Goal: Information Seeking & Learning: Compare options

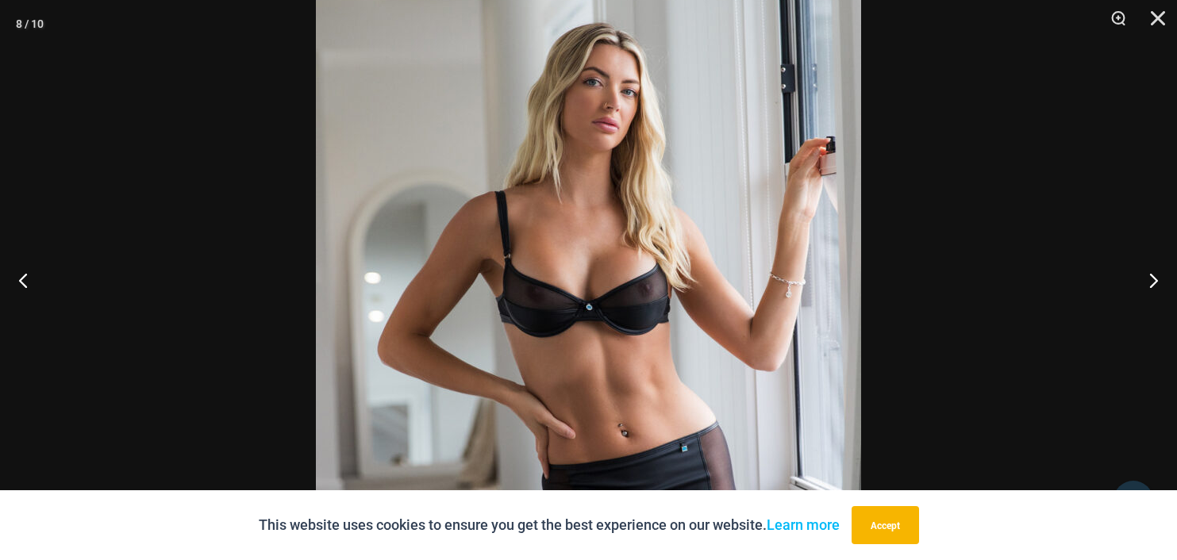
scroll to position [1414, 0]
click at [1148, 281] on button "Next" at bounding box center [1147, 279] width 60 height 79
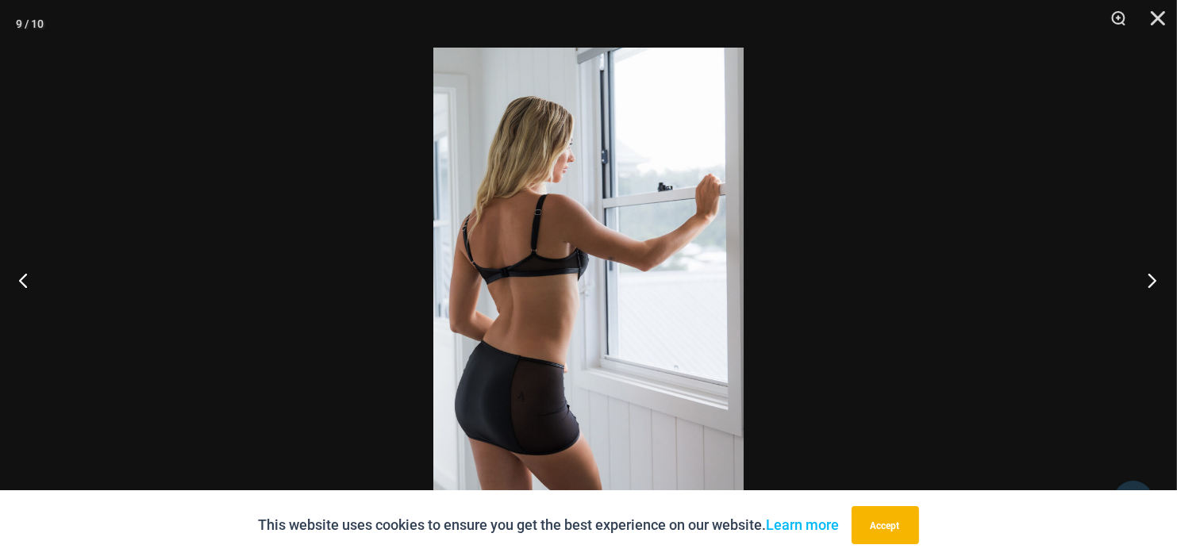
click at [1148, 281] on button "Next" at bounding box center [1147, 279] width 60 height 79
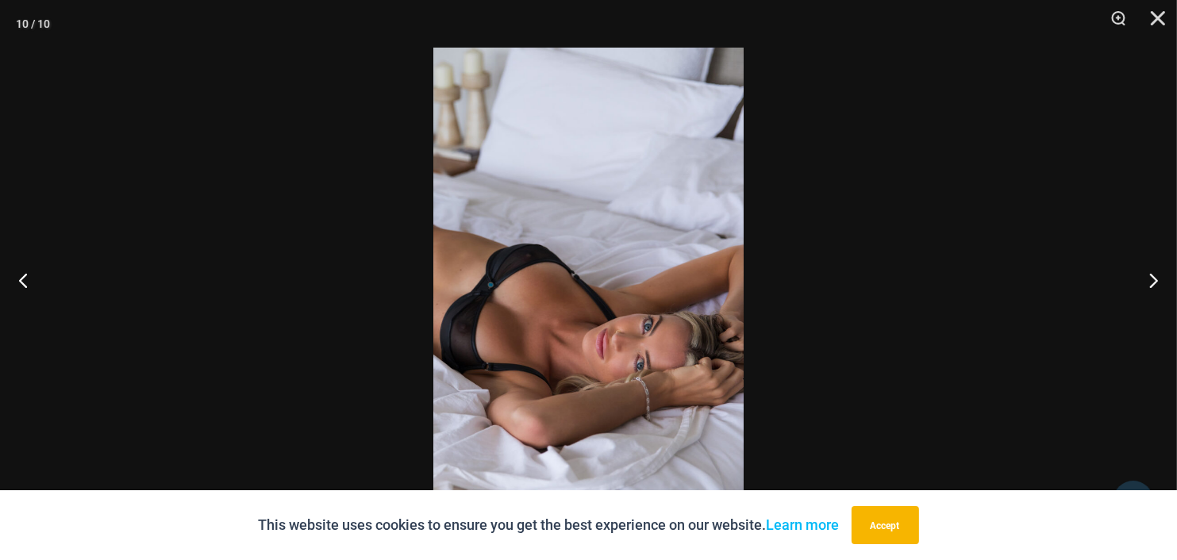
click at [584, 328] on img at bounding box center [588, 280] width 310 height 465
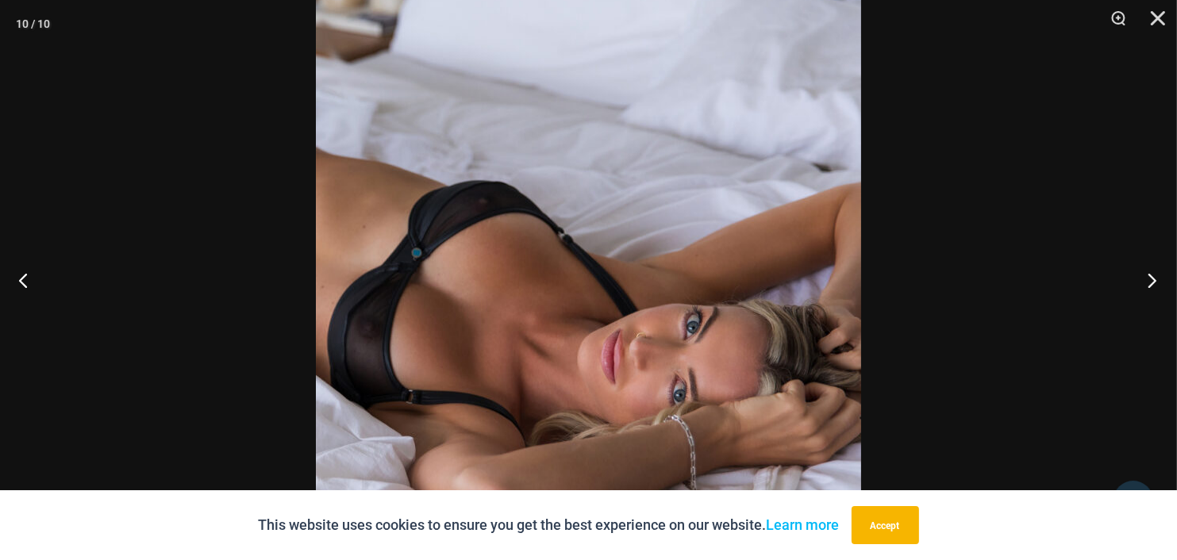
click at [1152, 285] on button "Next" at bounding box center [1147, 279] width 60 height 79
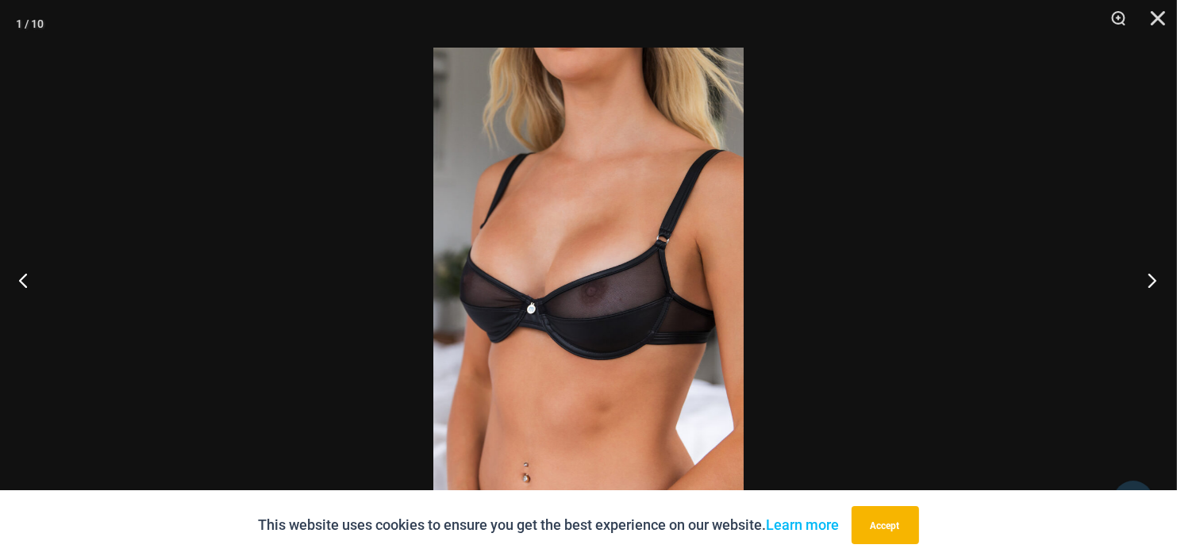
click at [1152, 285] on button "Next" at bounding box center [1147, 279] width 60 height 79
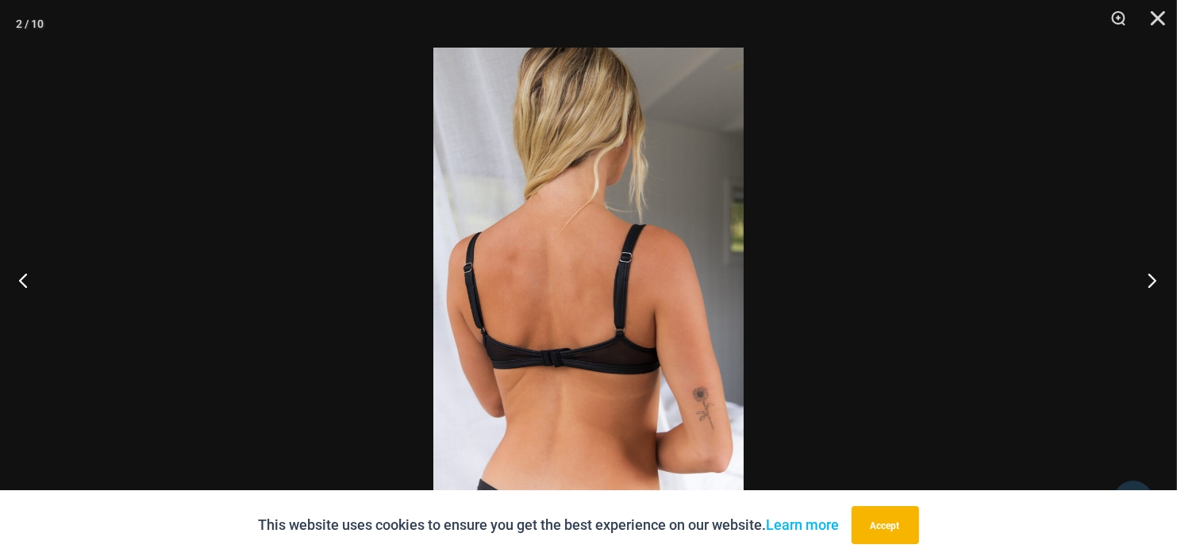
click at [1152, 285] on button "Next" at bounding box center [1147, 279] width 60 height 79
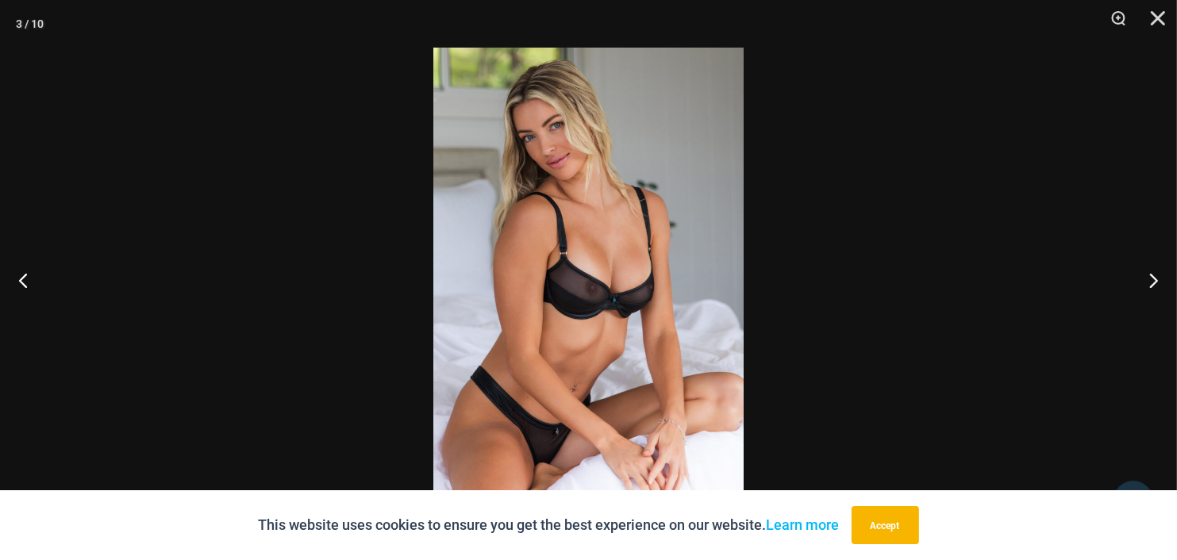
click at [591, 264] on img at bounding box center [588, 280] width 310 height 465
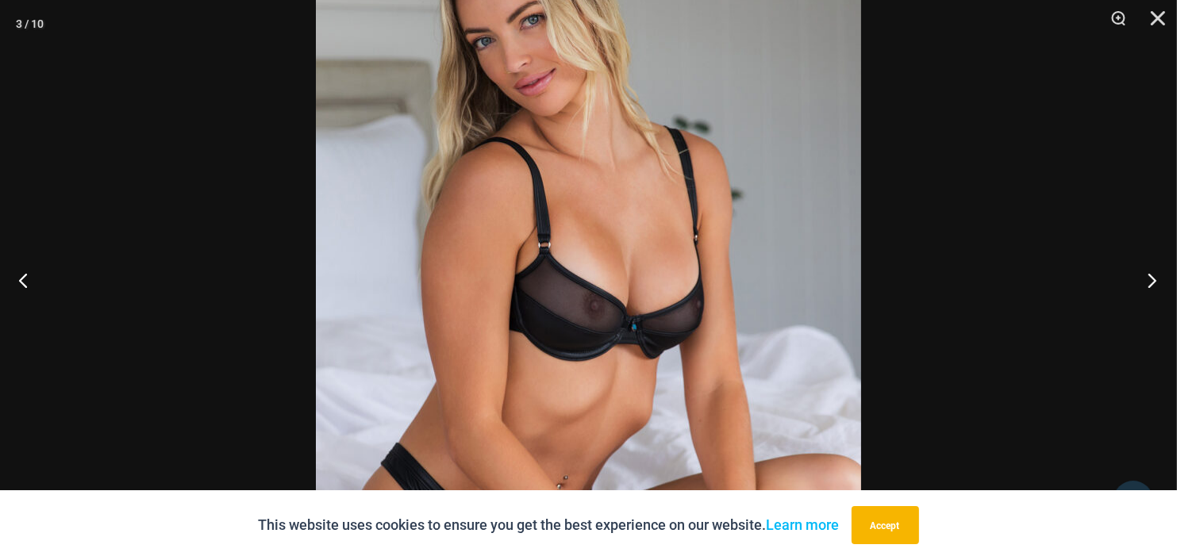
click at [1156, 281] on button "Next" at bounding box center [1147, 279] width 60 height 79
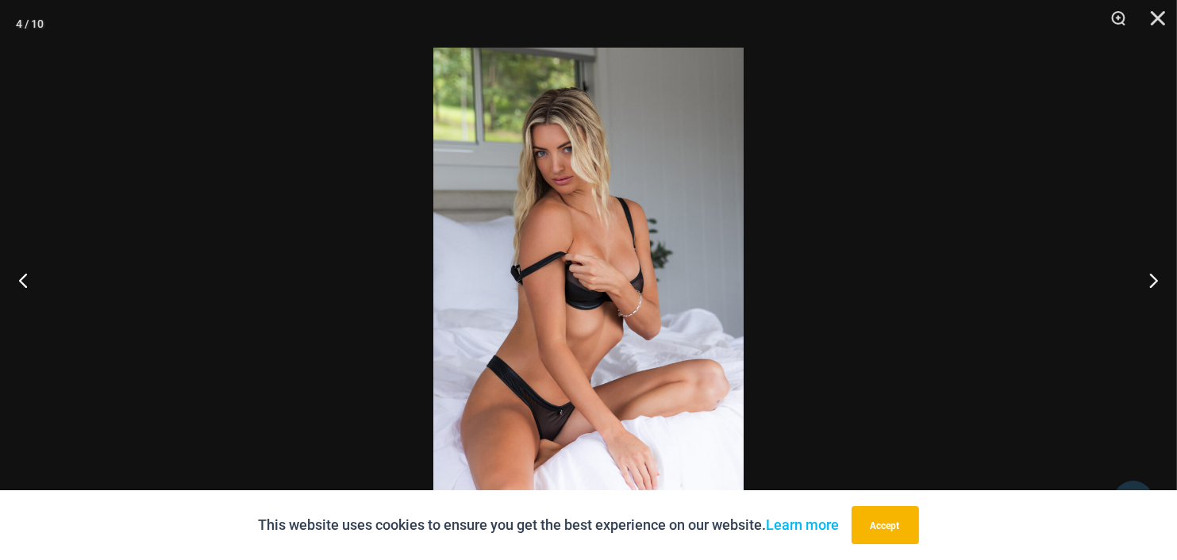
click at [651, 282] on img at bounding box center [588, 280] width 310 height 465
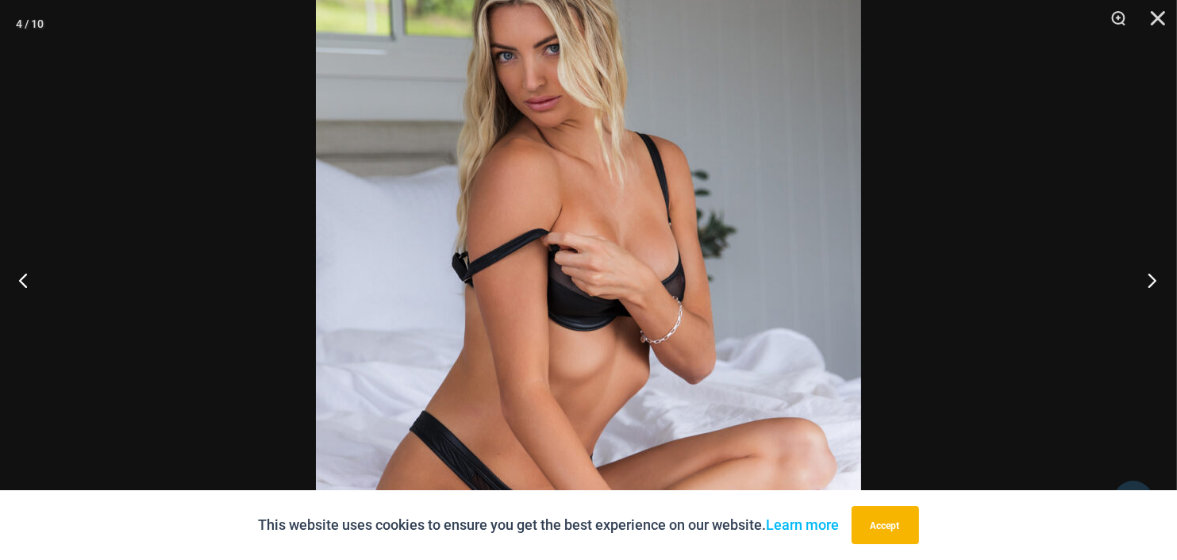
click at [1144, 290] on button "Next" at bounding box center [1147, 279] width 60 height 79
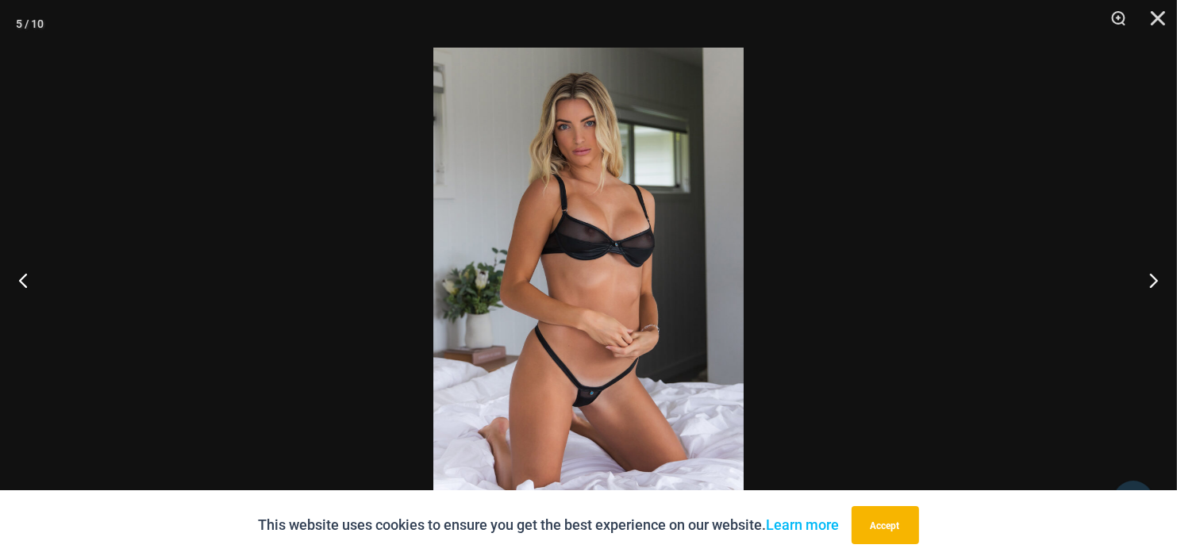
click at [594, 208] on img at bounding box center [588, 280] width 310 height 465
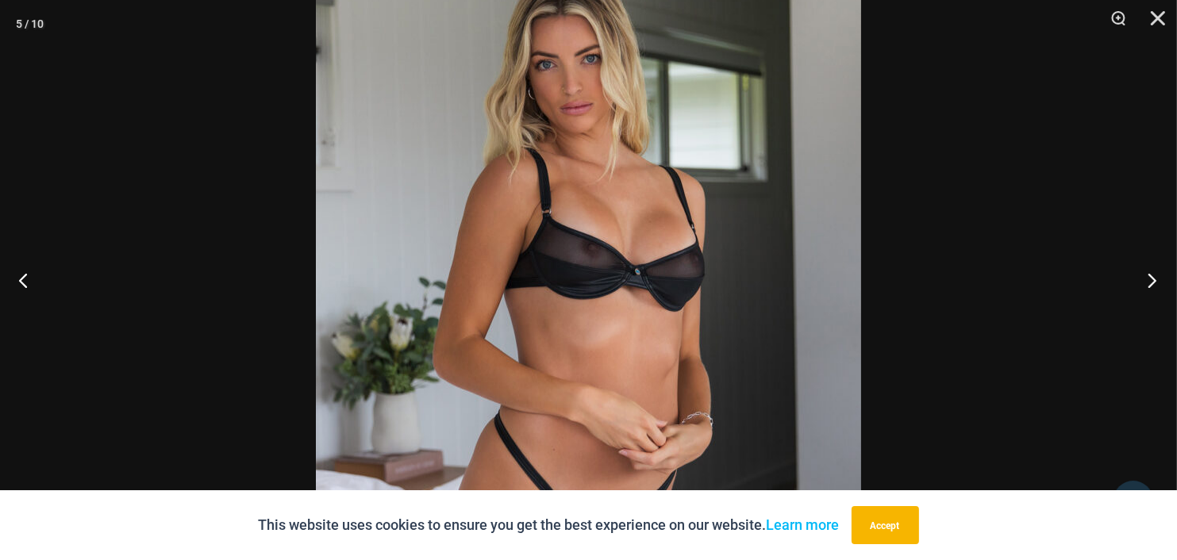
click at [1151, 279] on button "Next" at bounding box center [1147, 279] width 60 height 79
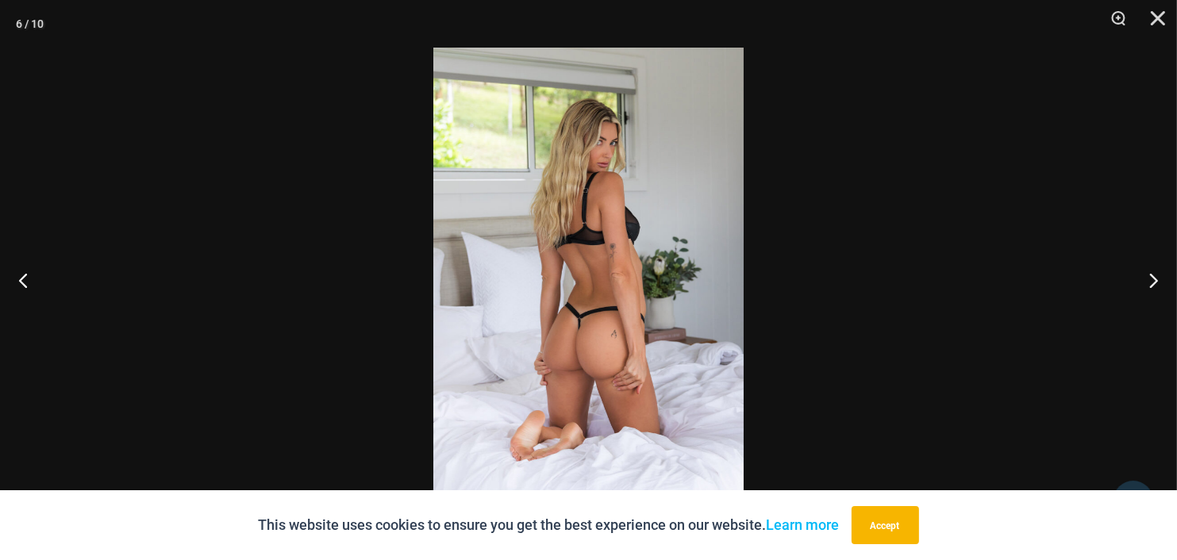
click at [730, 229] on img at bounding box center [588, 280] width 310 height 465
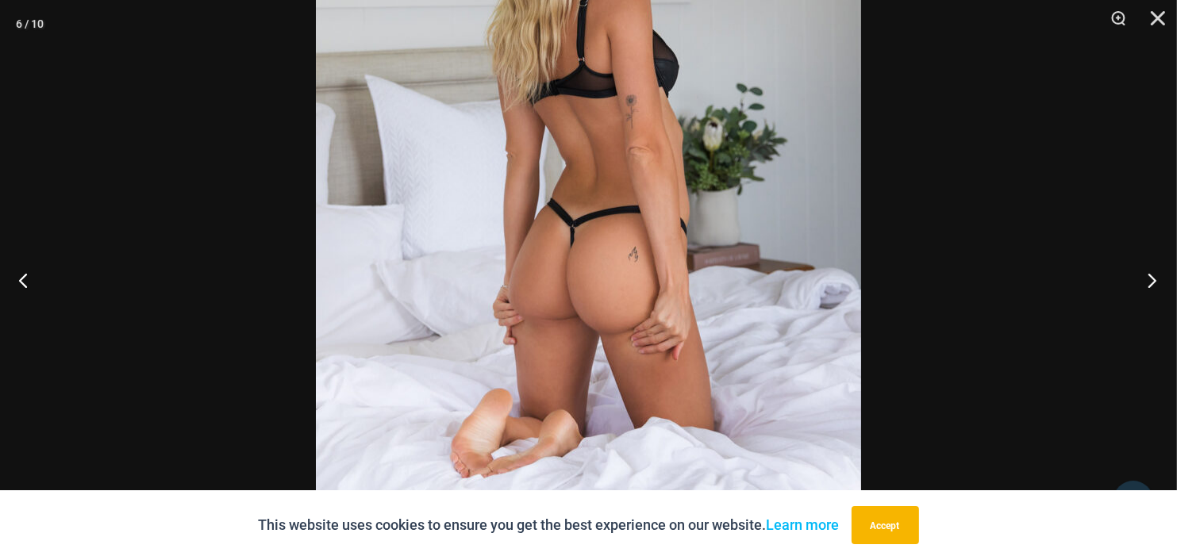
click at [1151, 280] on button "Next" at bounding box center [1147, 279] width 60 height 79
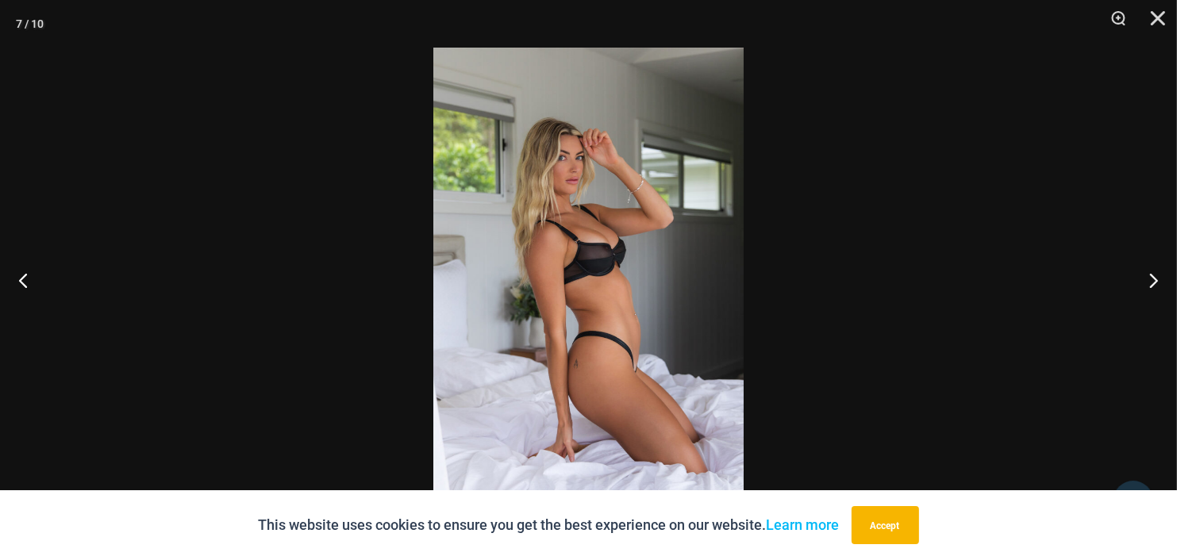
click at [694, 248] on img at bounding box center [588, 280] width 310 height 465
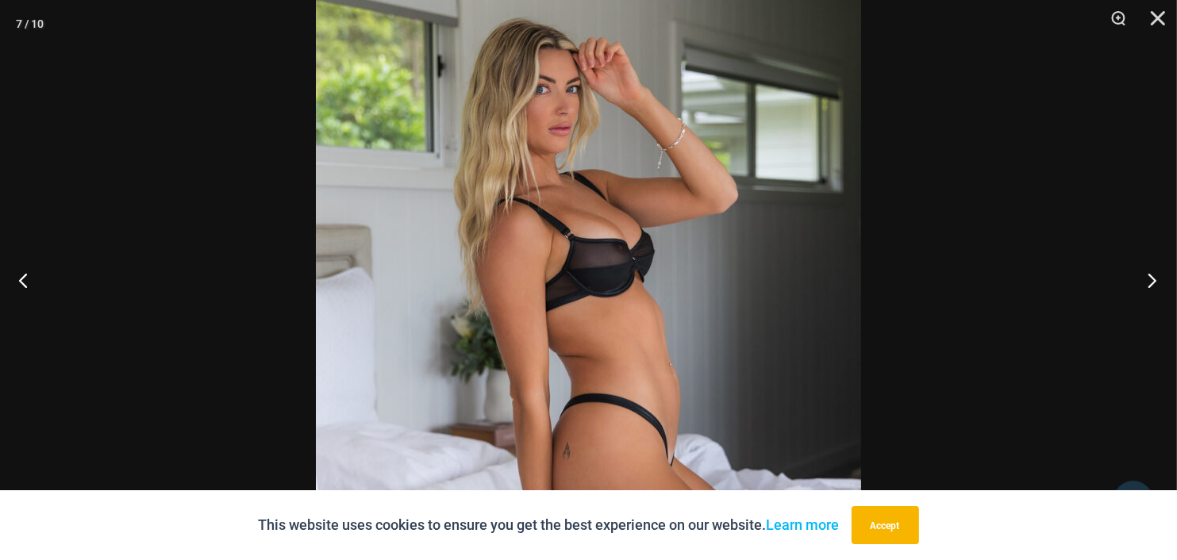
click at [1146, 279] on button "Next" at bounding box center [1147, 279] width 60 height 79
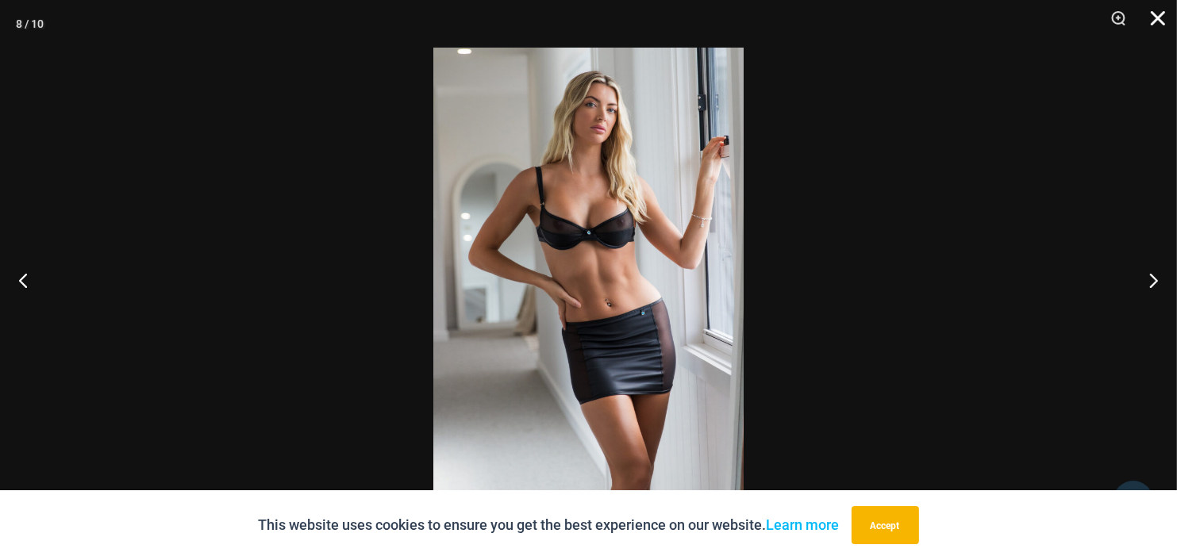
click at [1165, 13] on button "Close" at bounding box center [1153, 24] width 40 height 48
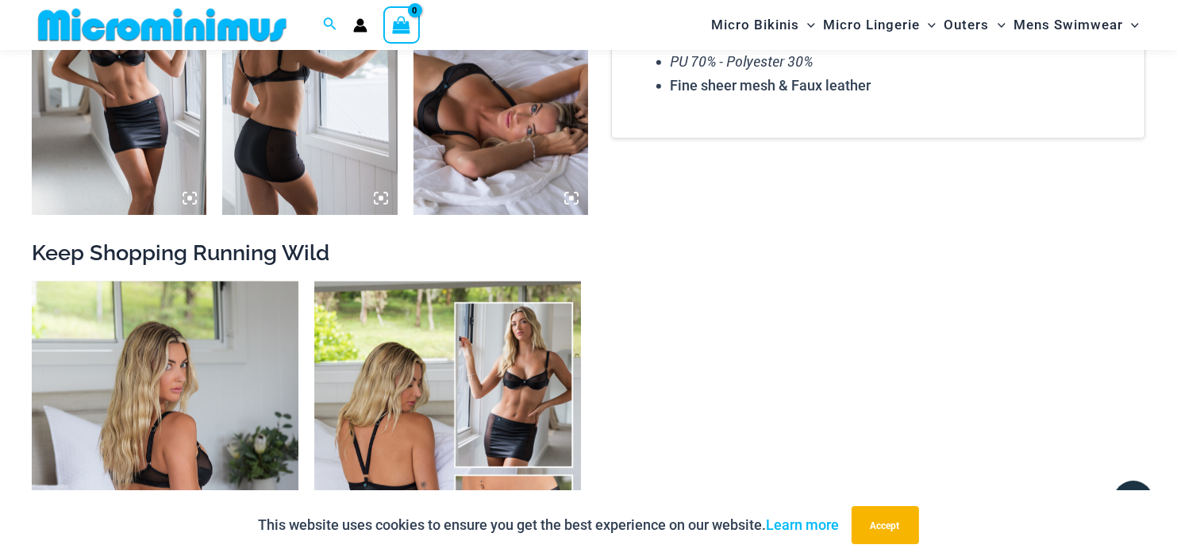
scroll to position [1731, 0]
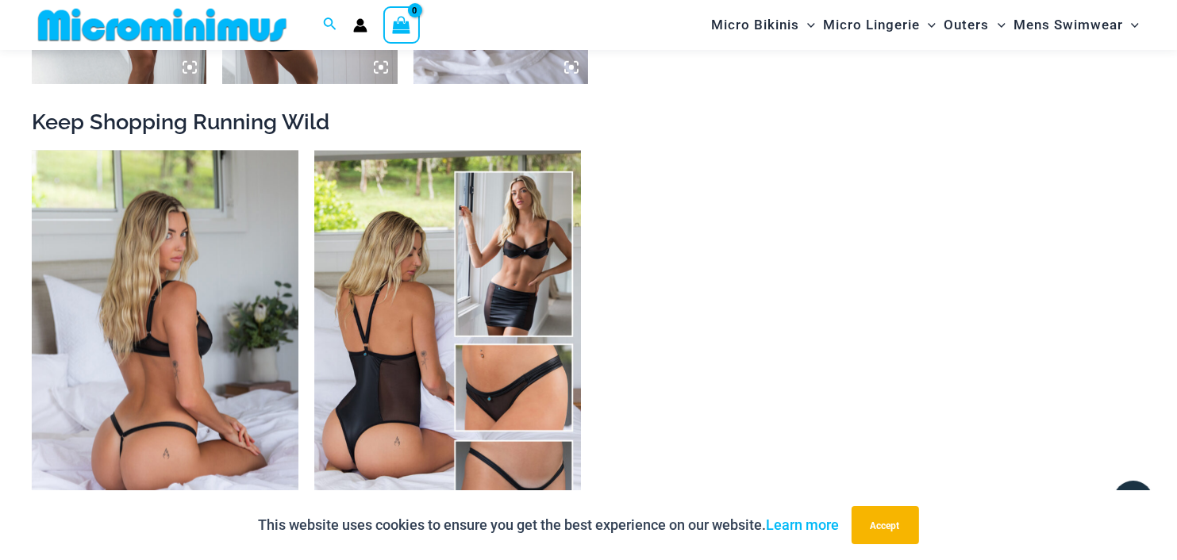
click at [156, 340] on img at bounding box center [165, 351] width 267 height 400
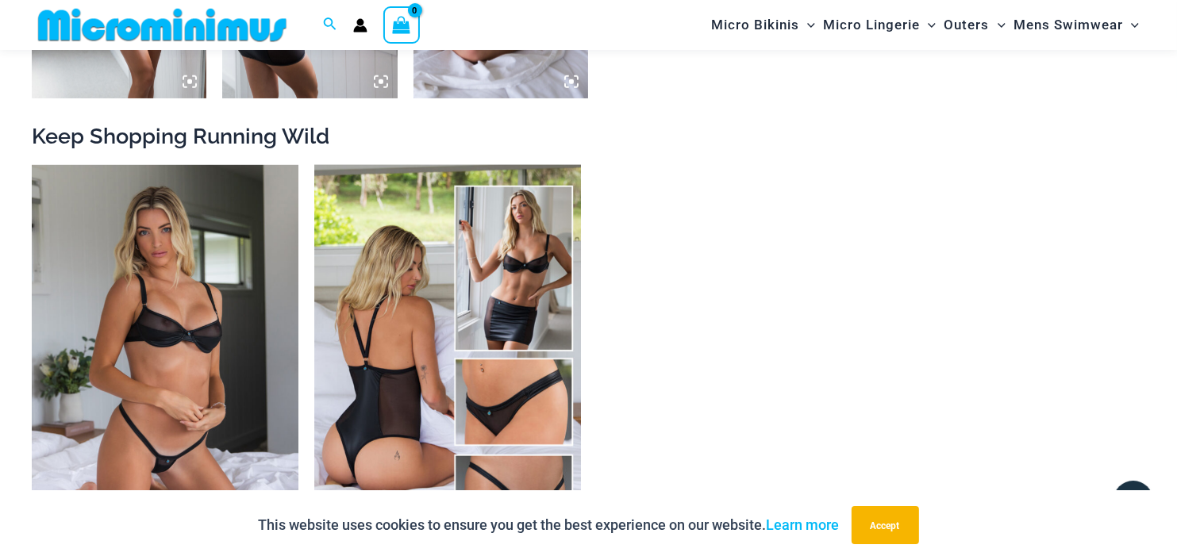
scroll to position [1875, 0]
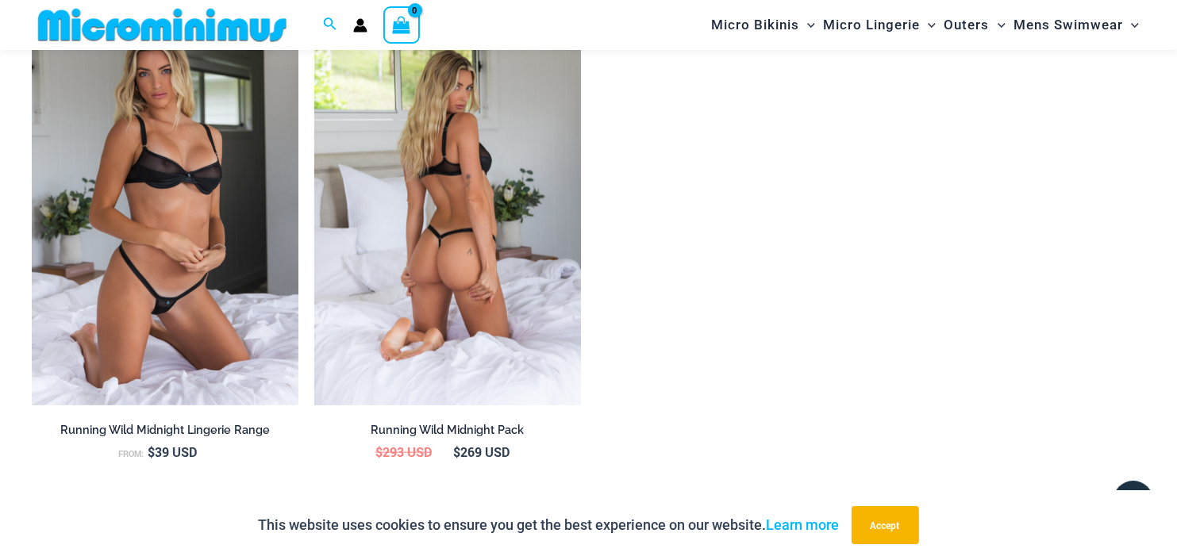
click at [405, 244] on img at bounding box center [447, 206] width 267 height 400
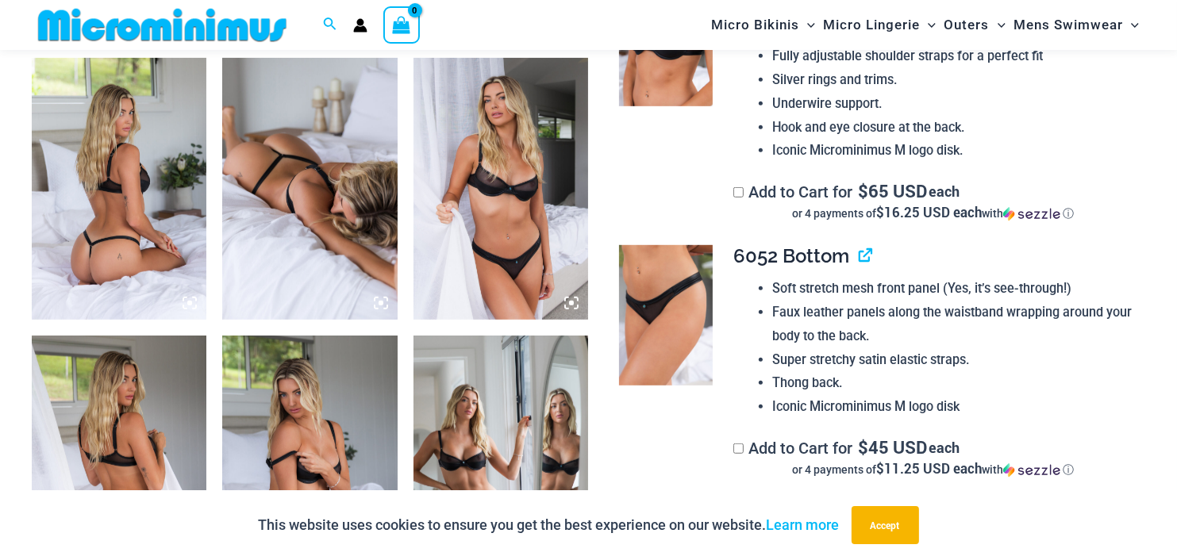
scroll to position [952, 0]
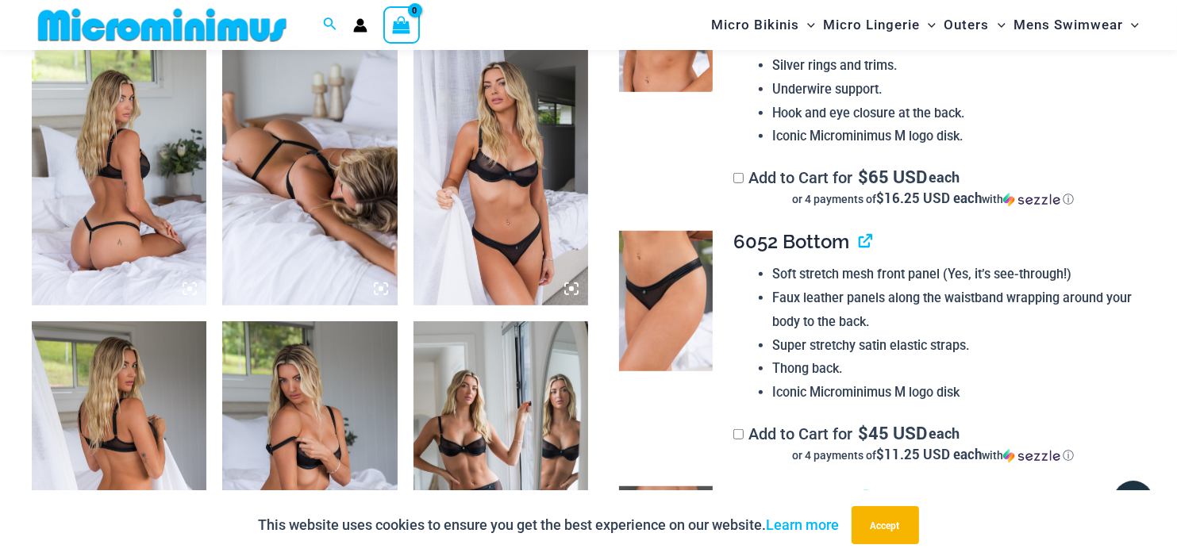
click at [490, 194] on img at bounding box center [500, 175] width 175 height 263
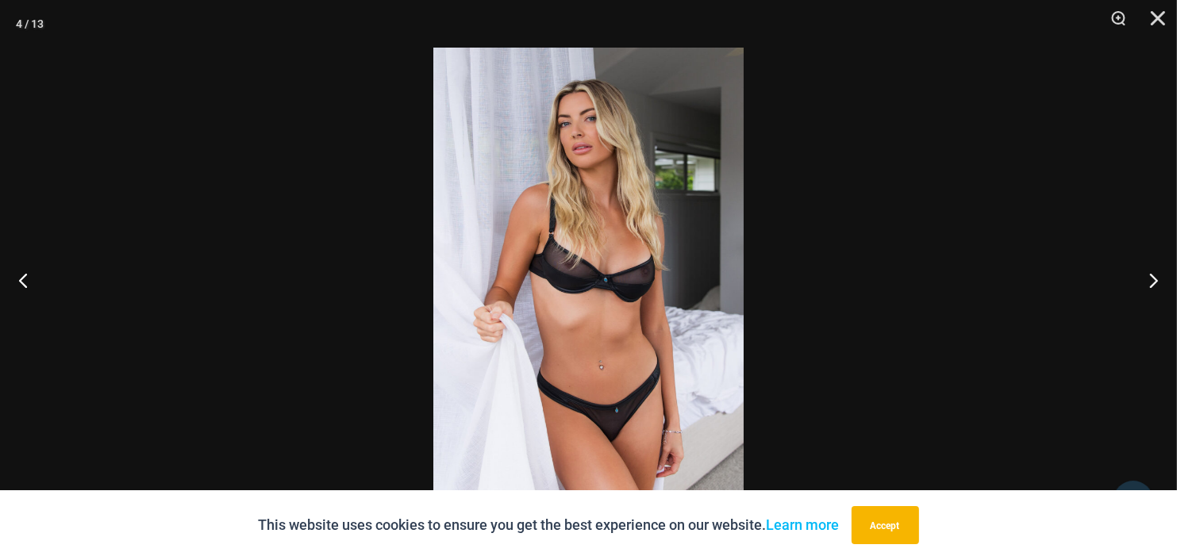
click at [611, 248] on img at bounding box center [588, 280] width 310 height 465
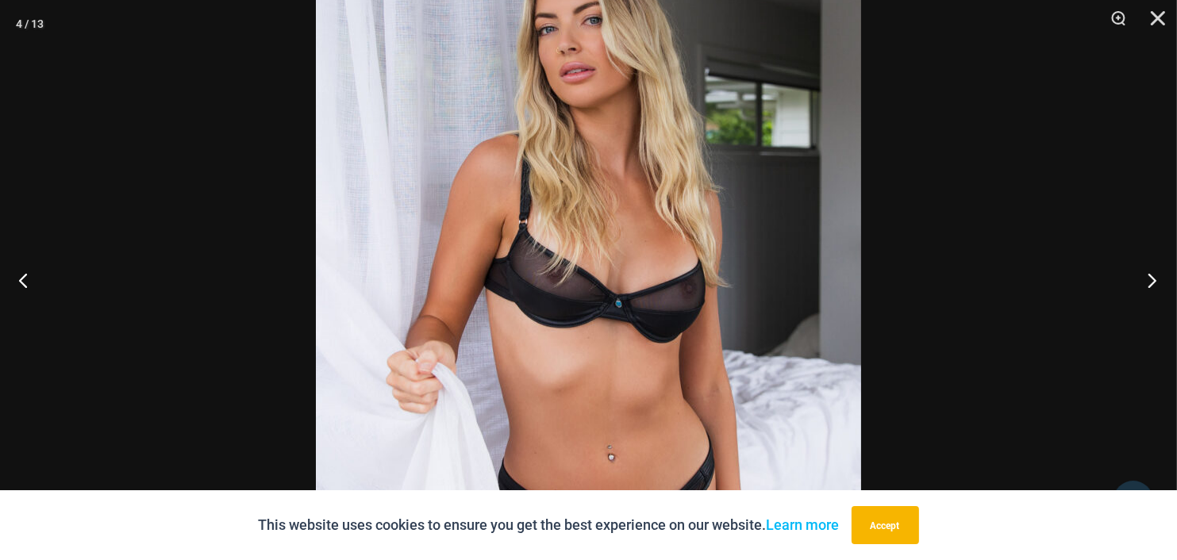
click at [1162, 283] on button "Next" at bounding box center [1147, 279] width 60 height 79
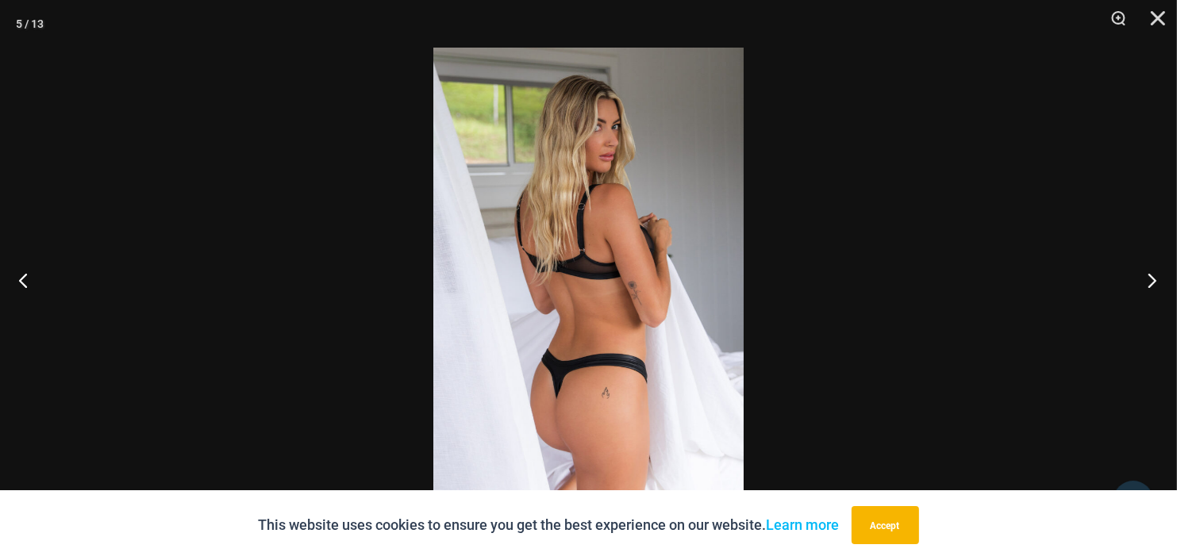
click at [1162, 283] on button "Next" at bounding box center [1147, 279] width 60 height 79
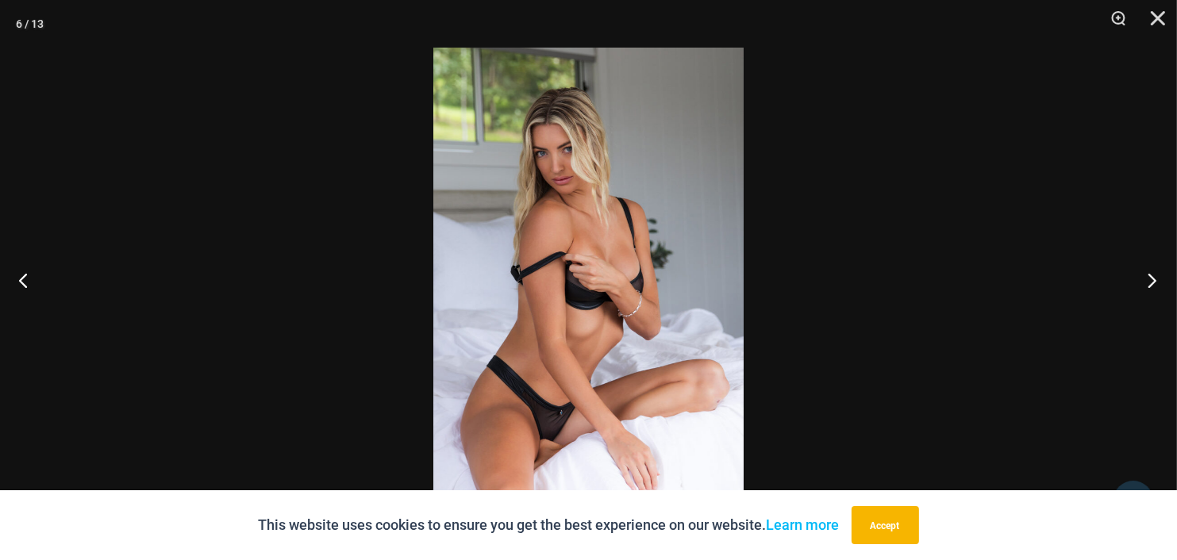
click at [1162, 283] on button "Next" at bounding box center [1147, 279] width 60 height 79
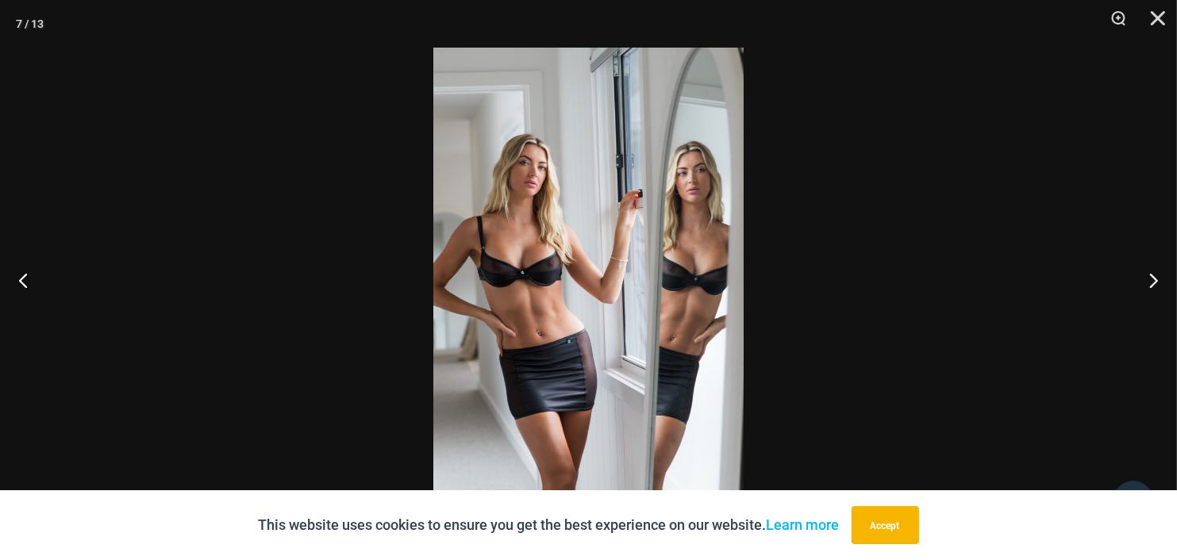
click at [546, 270] on img at bounding box center [588, 280] width 310 height 465
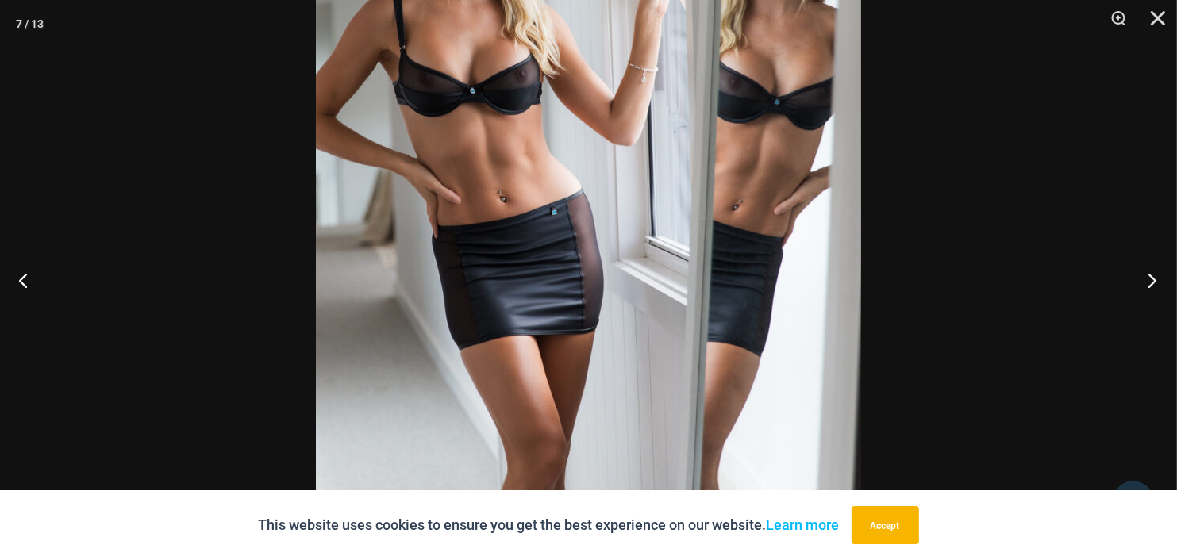
click at [1159, 285] on button "Next" at bounding box center [1147, 279] width 60 height 79
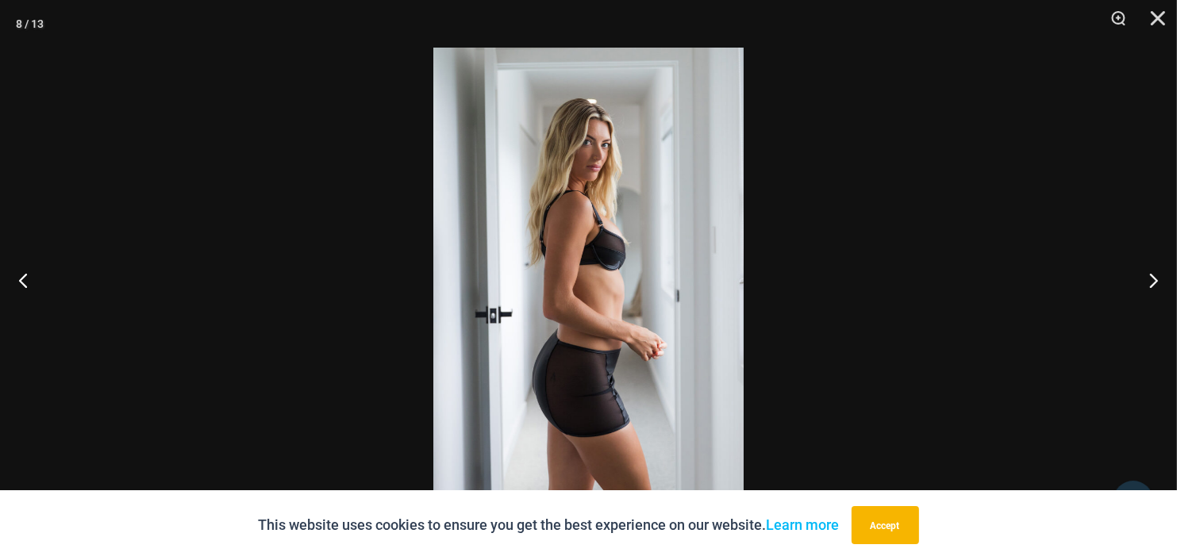
click at [656, 271] on img at bounding box center [588, 280] width 310 height 465
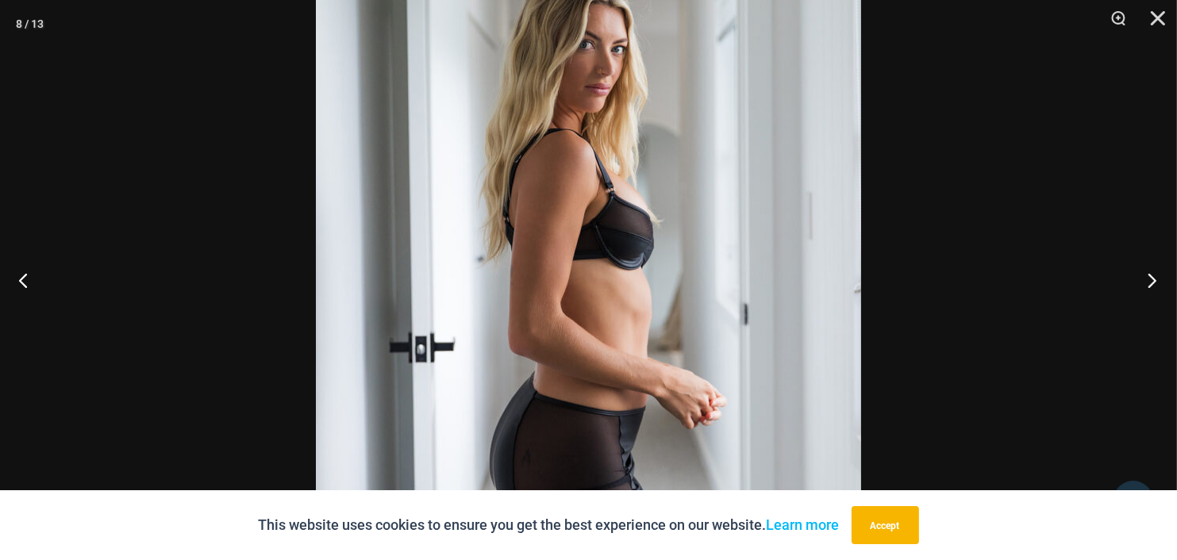
click at [1154, 283] on button "Next" at bounding box center [1147, 279] width 60 height 79
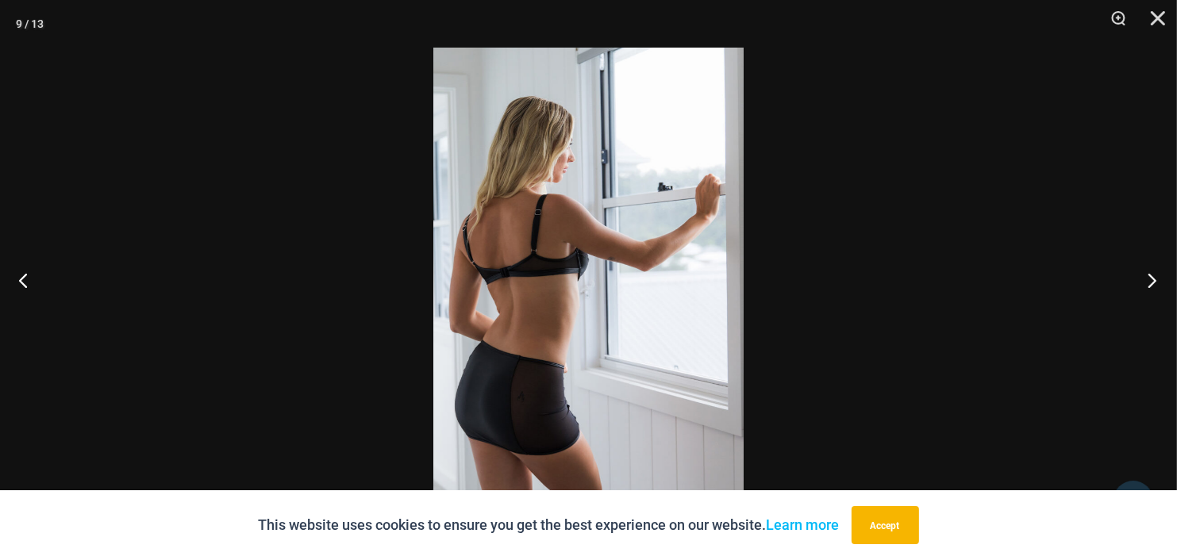
click at [1154, 283] on button "Next" at bounding box center [1147, 279] width 60 height 79
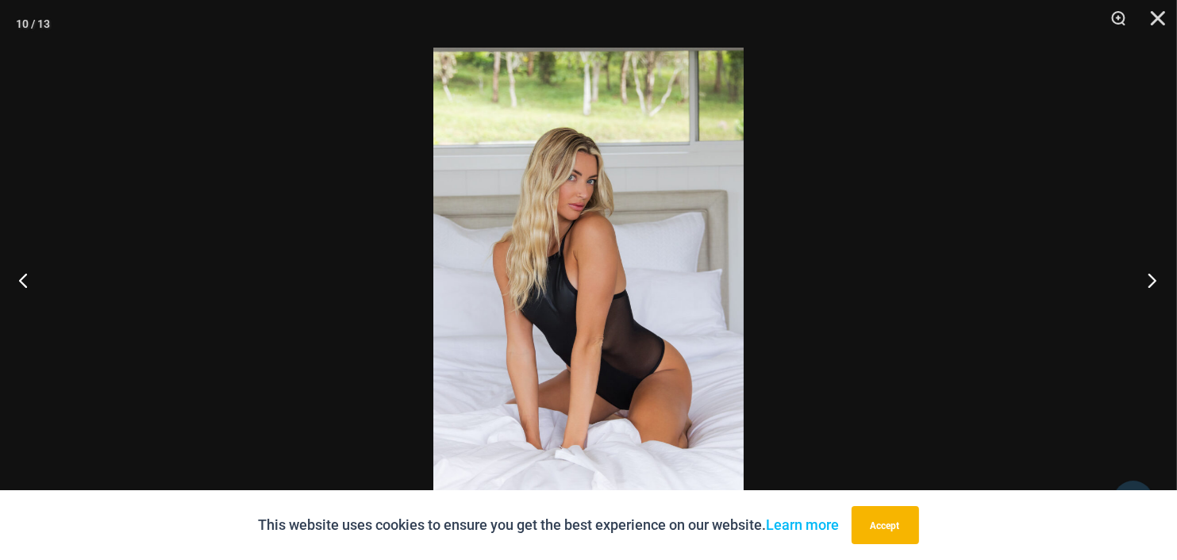
click at [1154, 283] on button "Next" at bounding box center [1147, 279] width 60 height 79
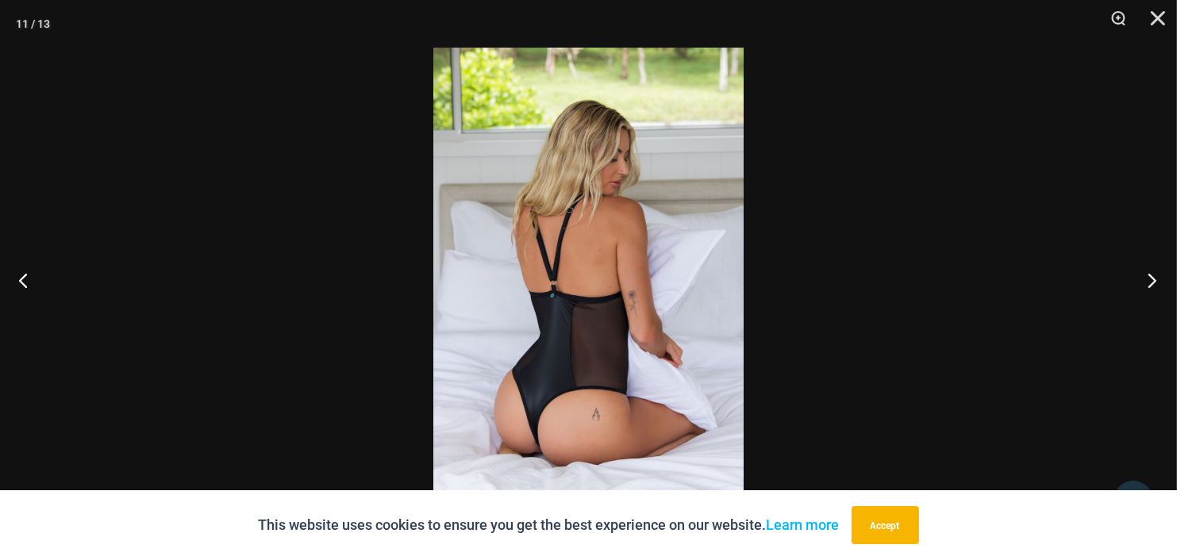
click at [1154, 283] on button "Next" at bounding box center [1147, 279] width 60 height 79
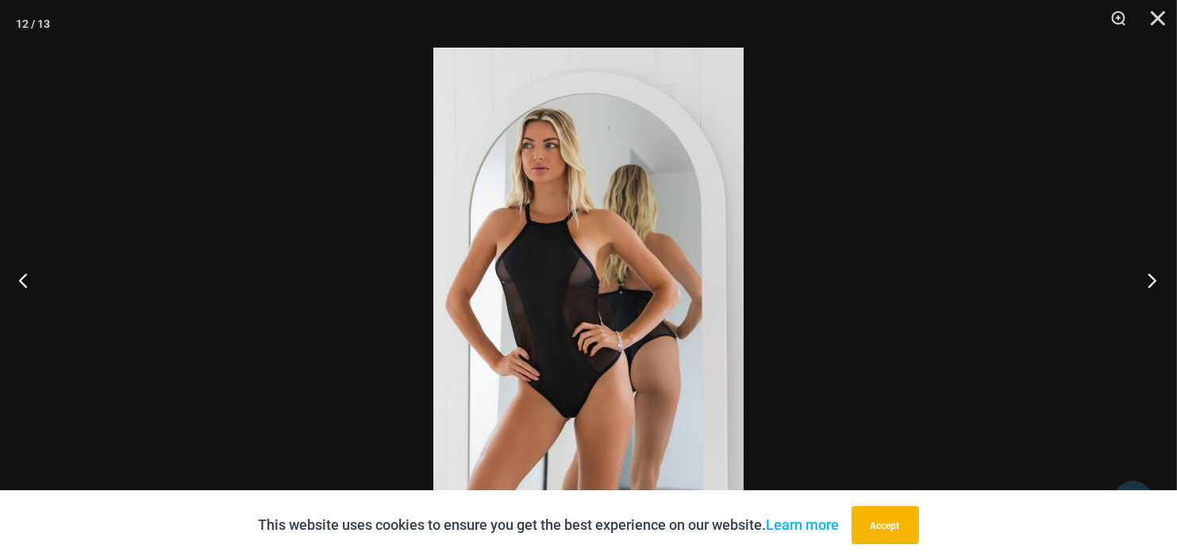
click at [1154, 283] on button "Next" at bounding box center [1147, 279] width 60 height 79
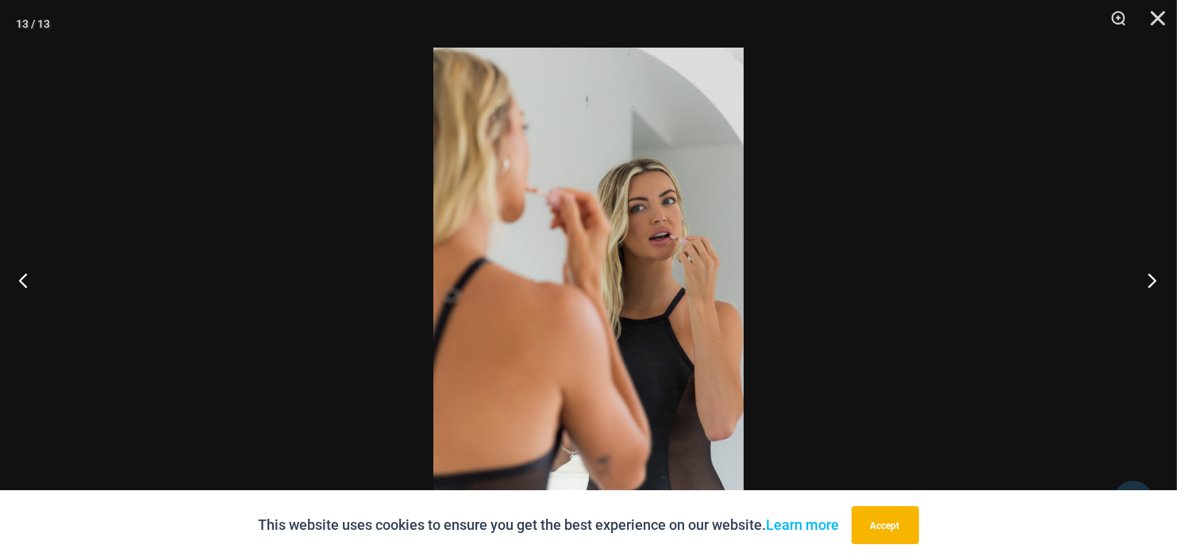
click at [1154, 283] on button "Next" at bounding box center [1147, 279] width 60 height 79
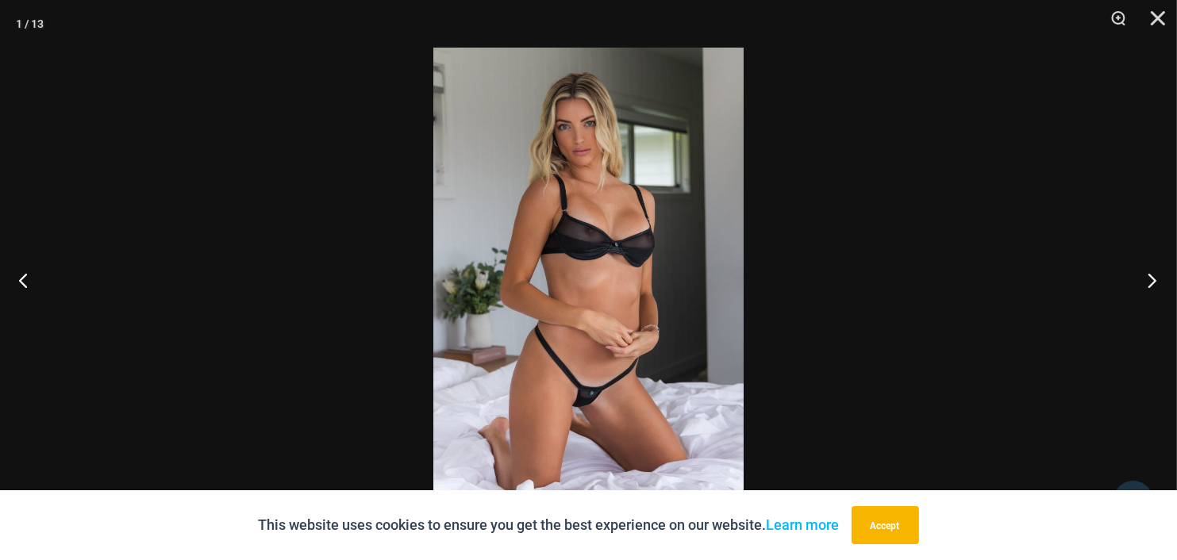
click at [1154, 283] on button "Next" at bounding box center [1147, 279] width 60 height 79
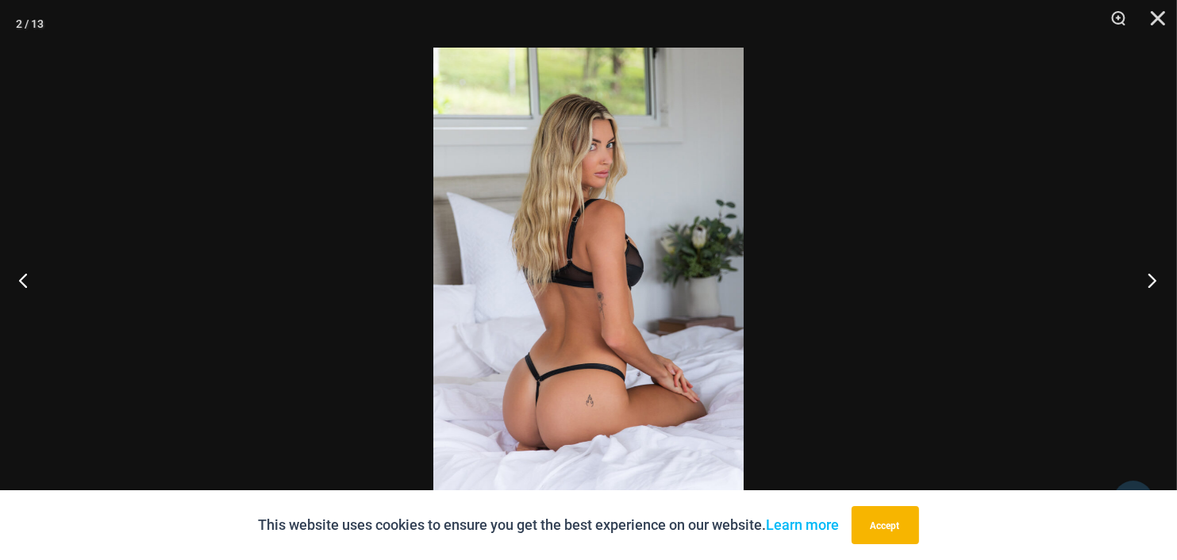
click at [1154, 283] on button "Next" at bounding box center [1147, 279] width 60 height 79
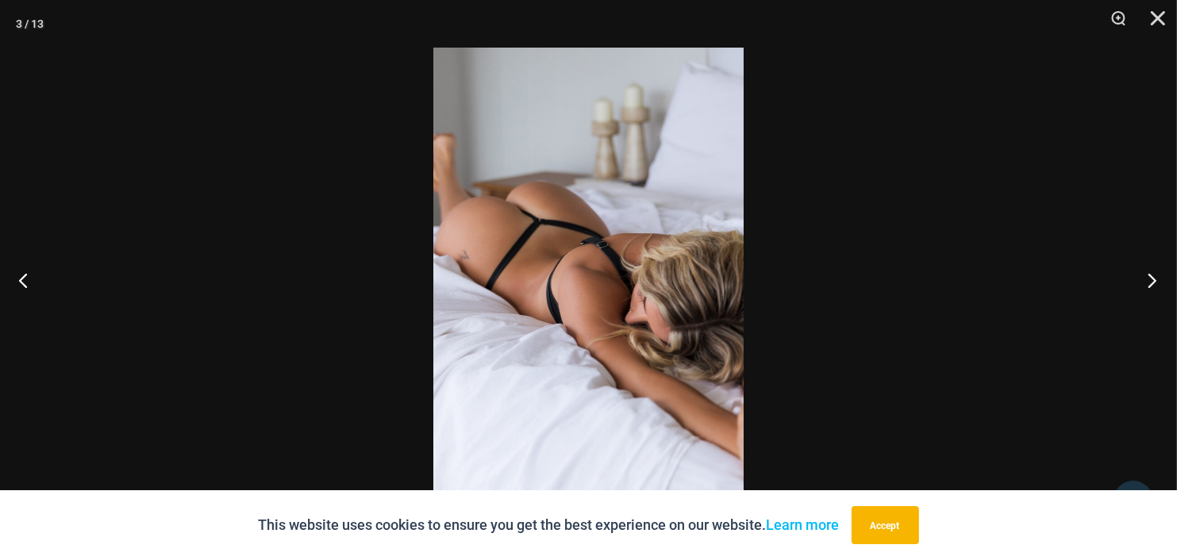
click at [1154, 283] on button "Next" at bounding box center [1147, 279] width 60 height 79
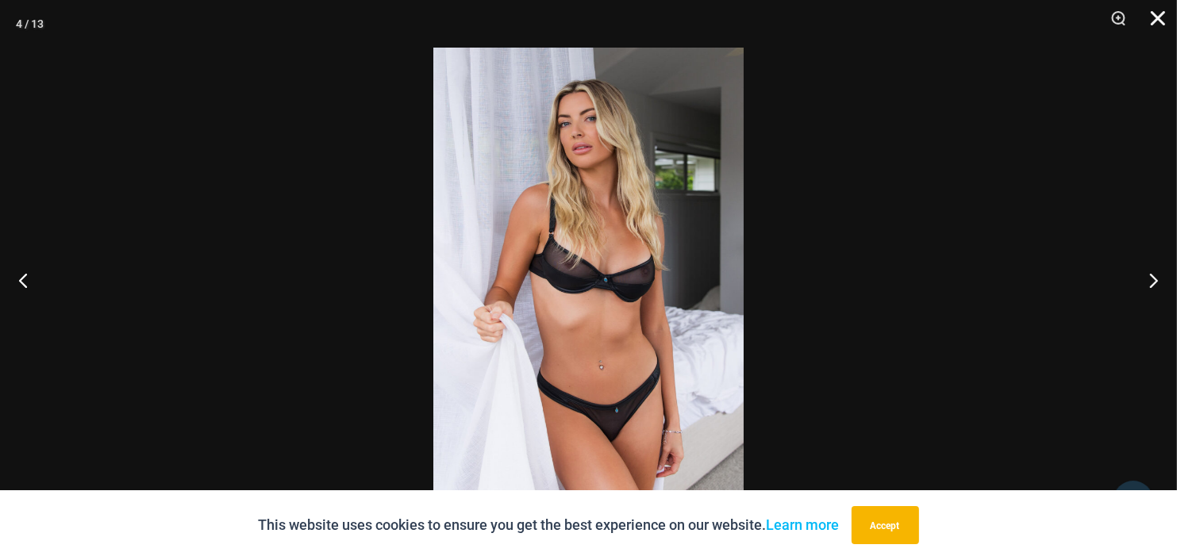
click at [1153, 17] on button "Close" at bounding box center [1153, 24] width 40 height 48
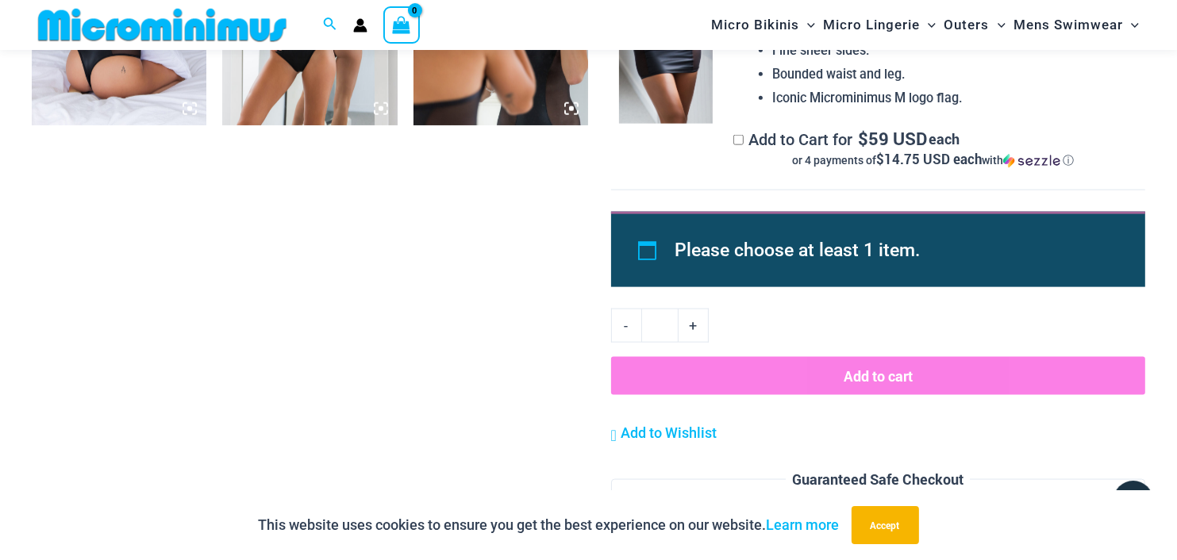
scroll to position [1984, 0]
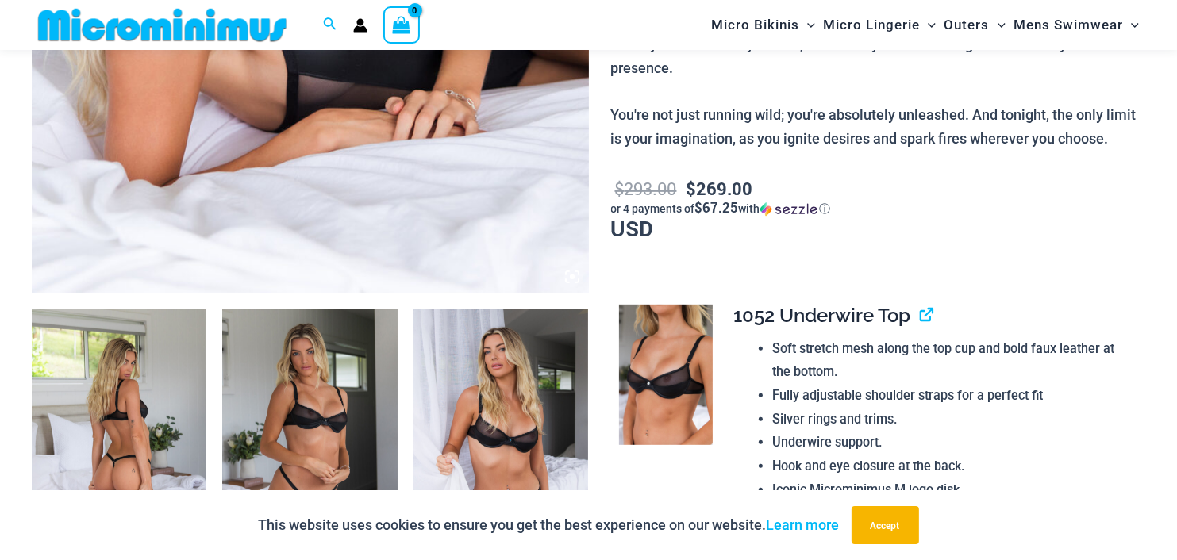
scroll to position [714, 0]
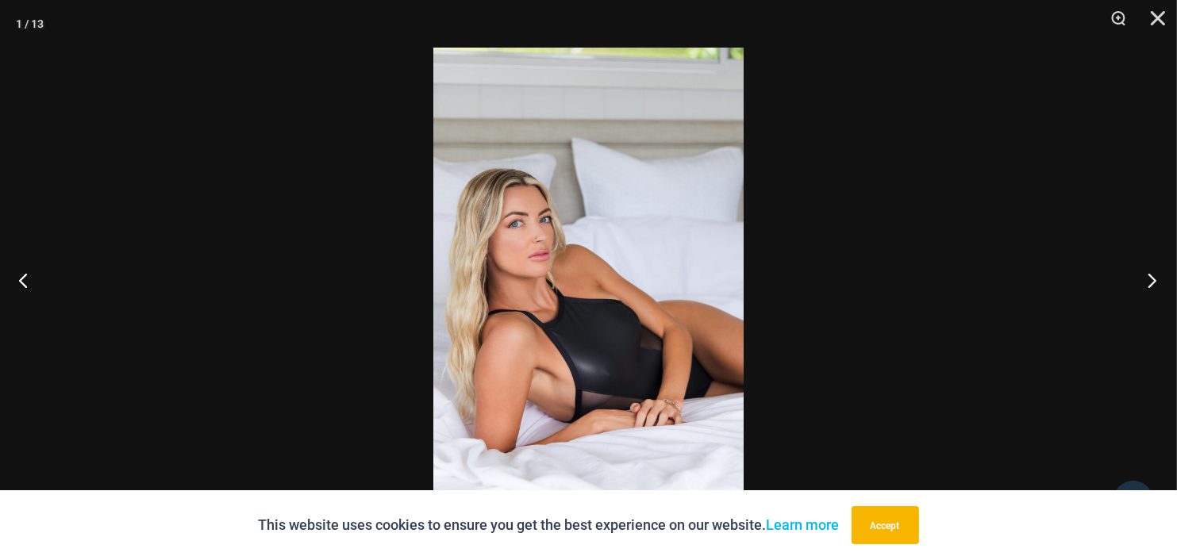
click at [1147, 279] on button "Next" at bounding box center [1147, 279] width 60 height 79
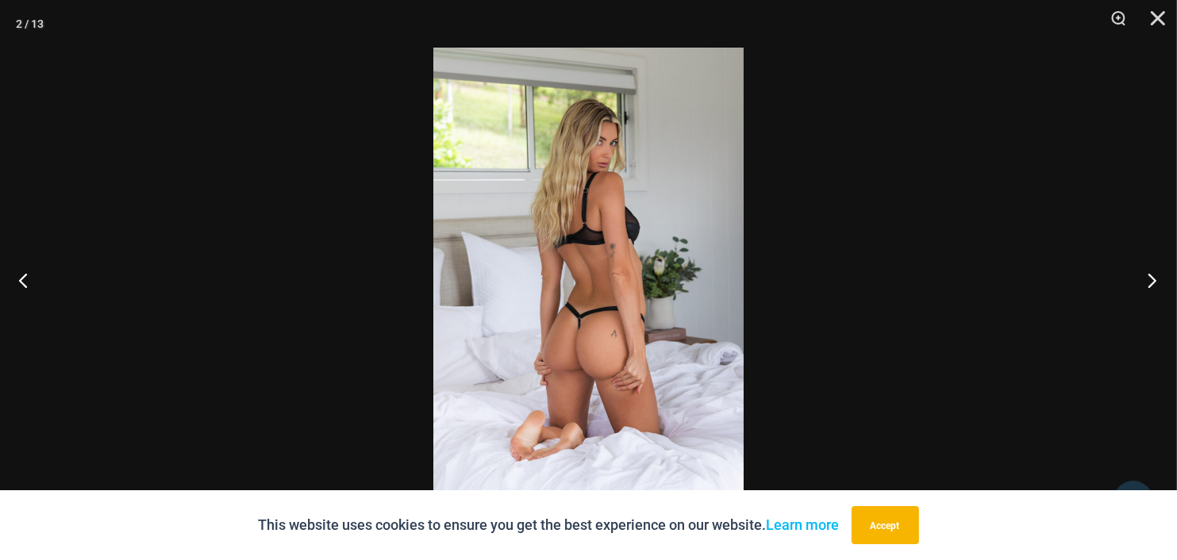
click at [1147, 279] on button "Next" at bounding box center [1147, 279] width 60 height 79
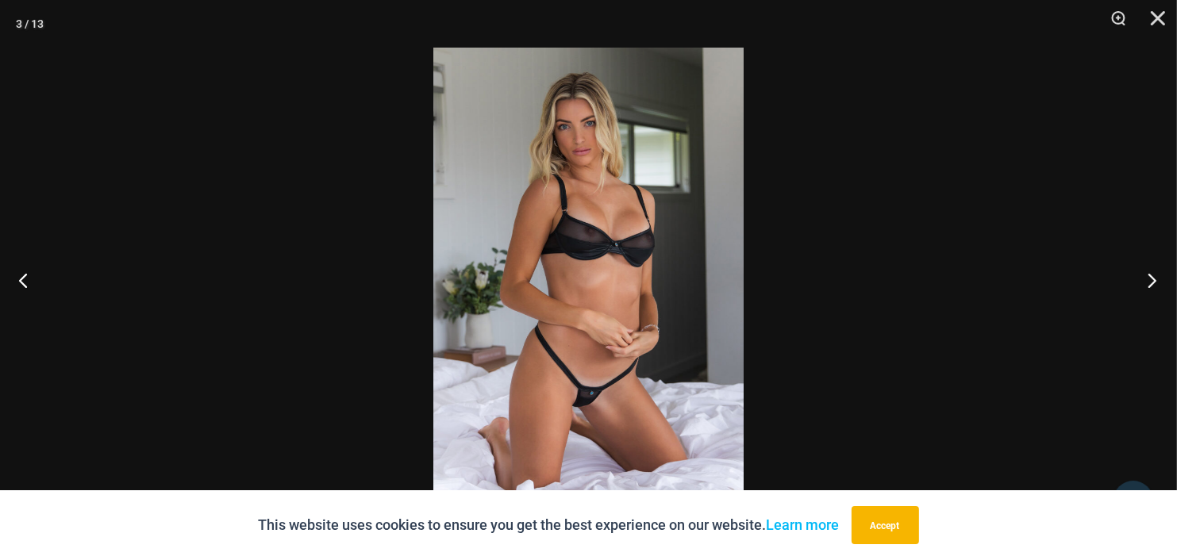
click at [1147, 279] on button "Next" at bounding box center [1147, 279] width 60 height 79
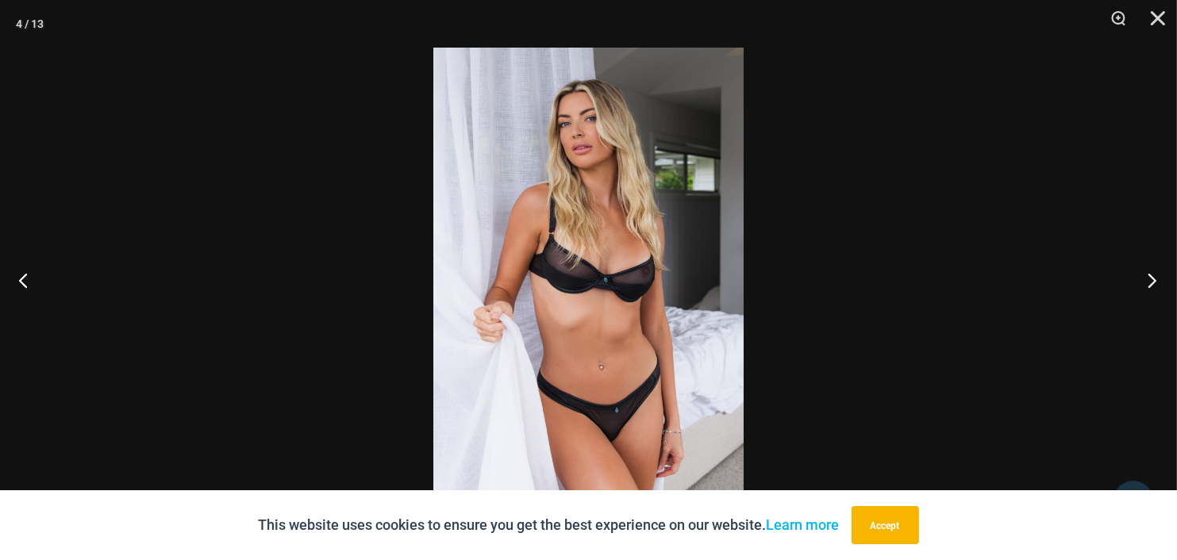
click at [1147, 279] on button "Next" at bounding box center [1147, 279] width 60 height 79
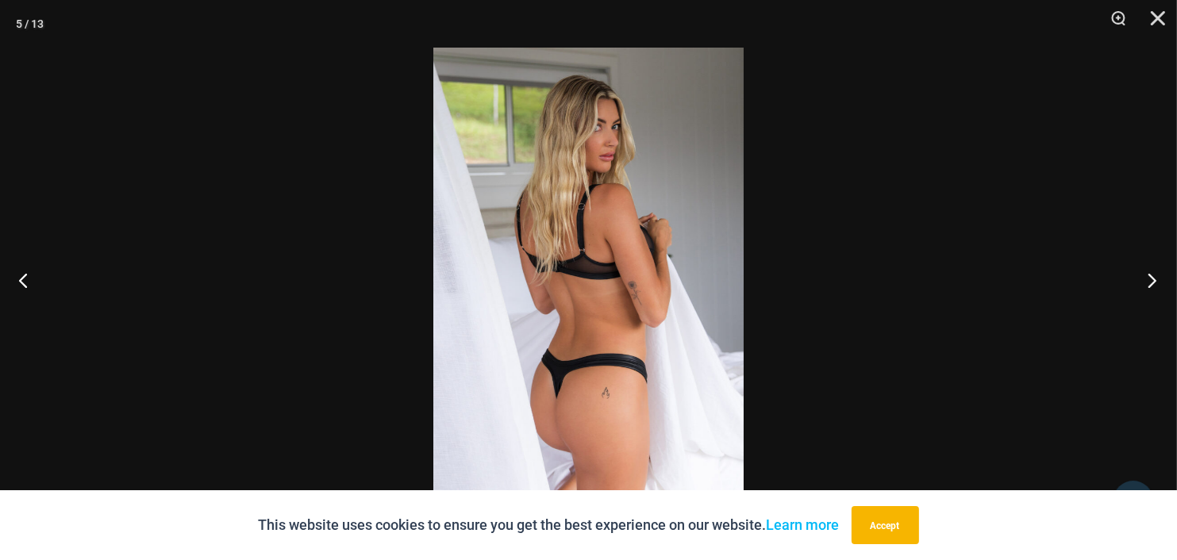
click at [1147, 279] on button "Next" at bounding box center [1147, 279] width 60 height 79
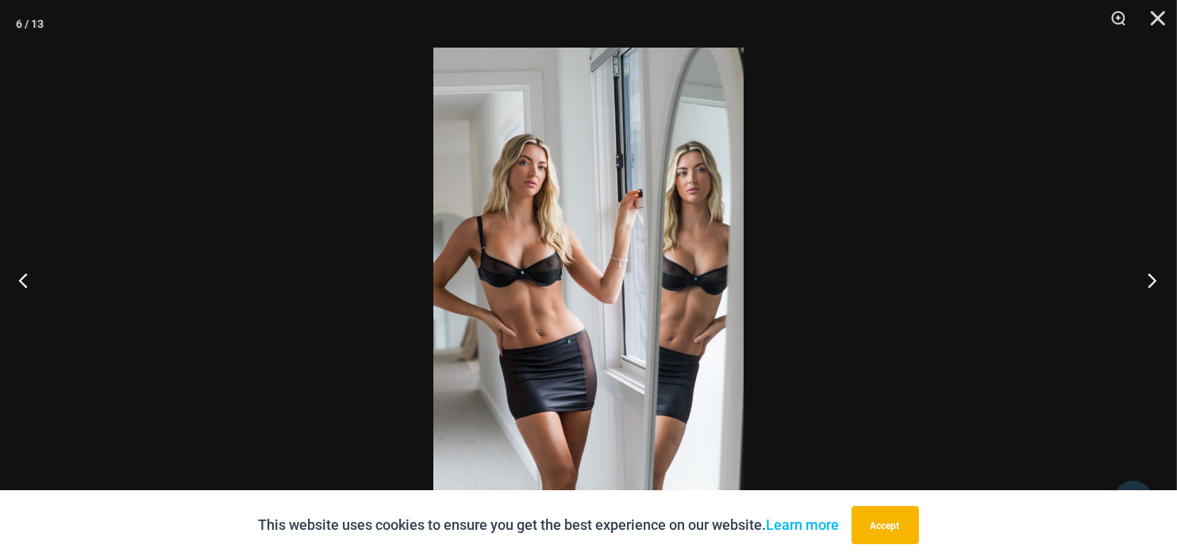
click at [1147, 279] on button "Next" at bounding box center [1147, 279] width 60 height 79
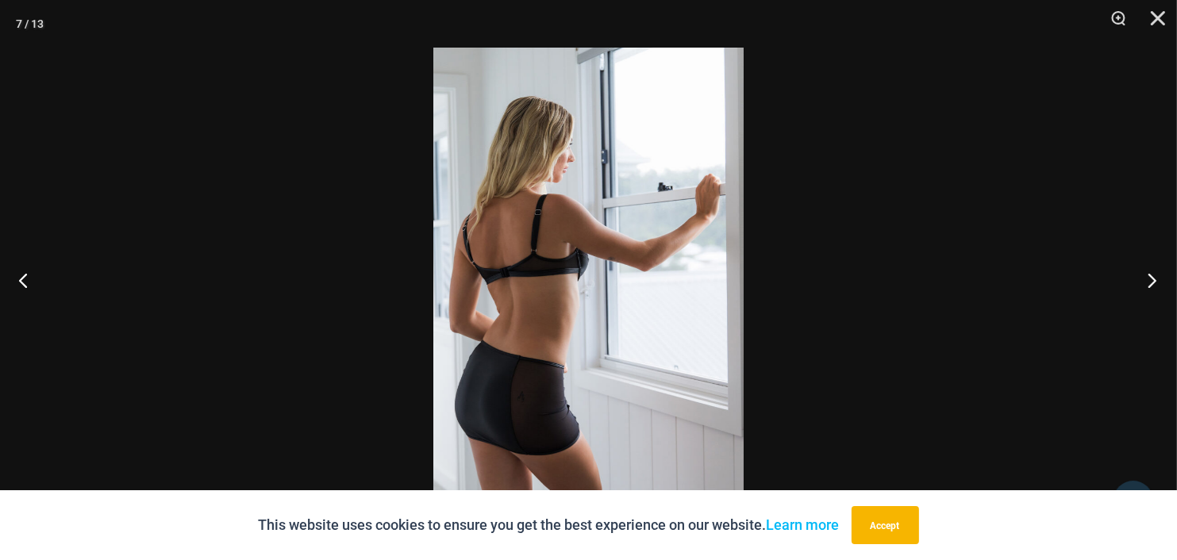
click at [1147, 279] on button "Next" at bounding box center [1147, 279] width 60 height 79
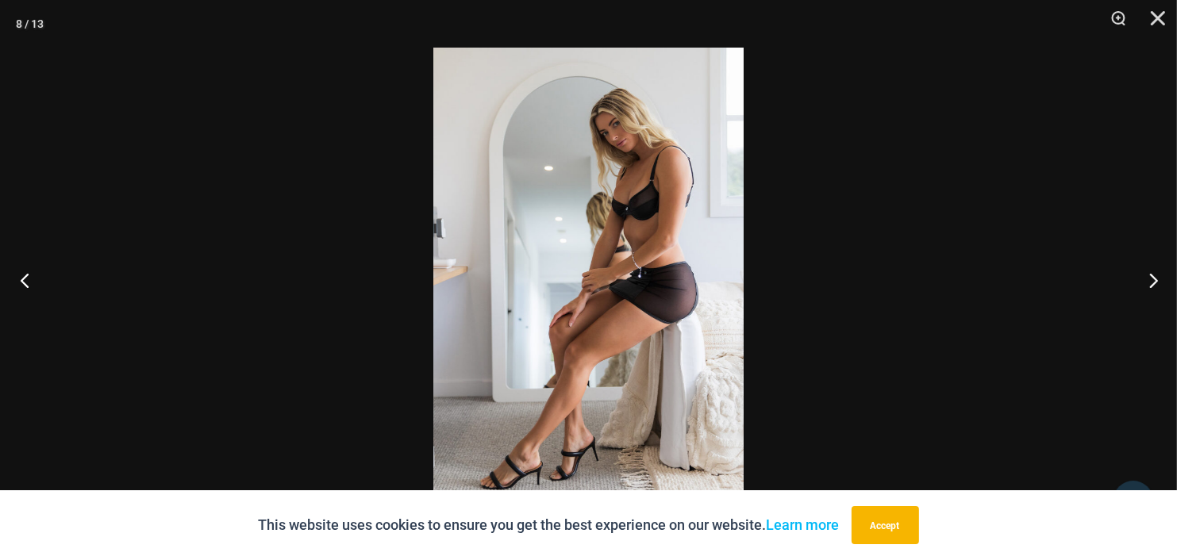
click at [19, 279] on button "Previous" at bounding box center [30, 279] width 60 height 79
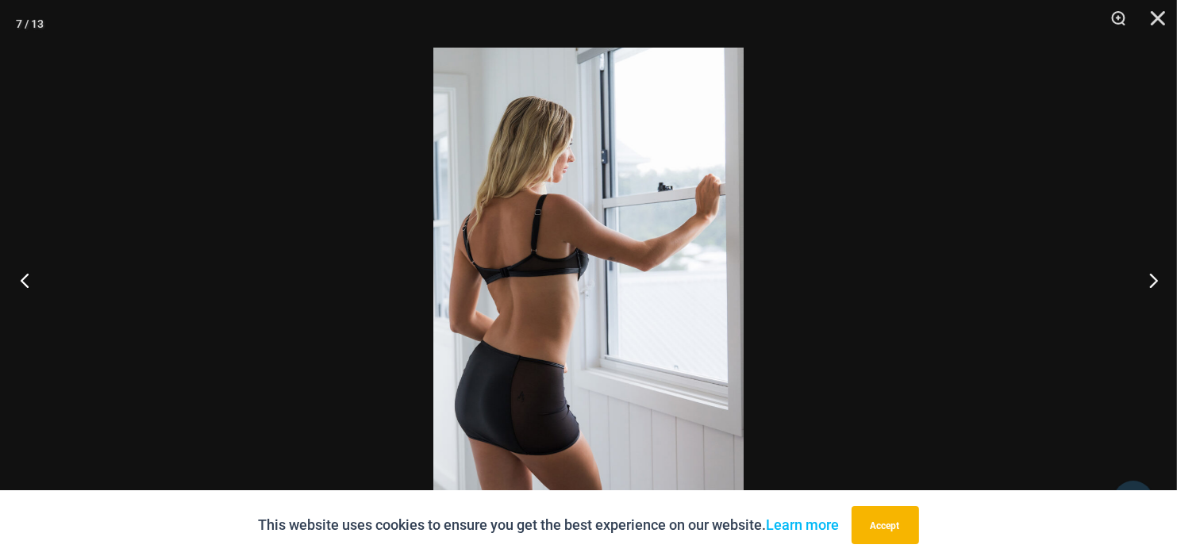
click at [19, 279] on button "Previous" at bounding box center [30, 279] width 60 height 79
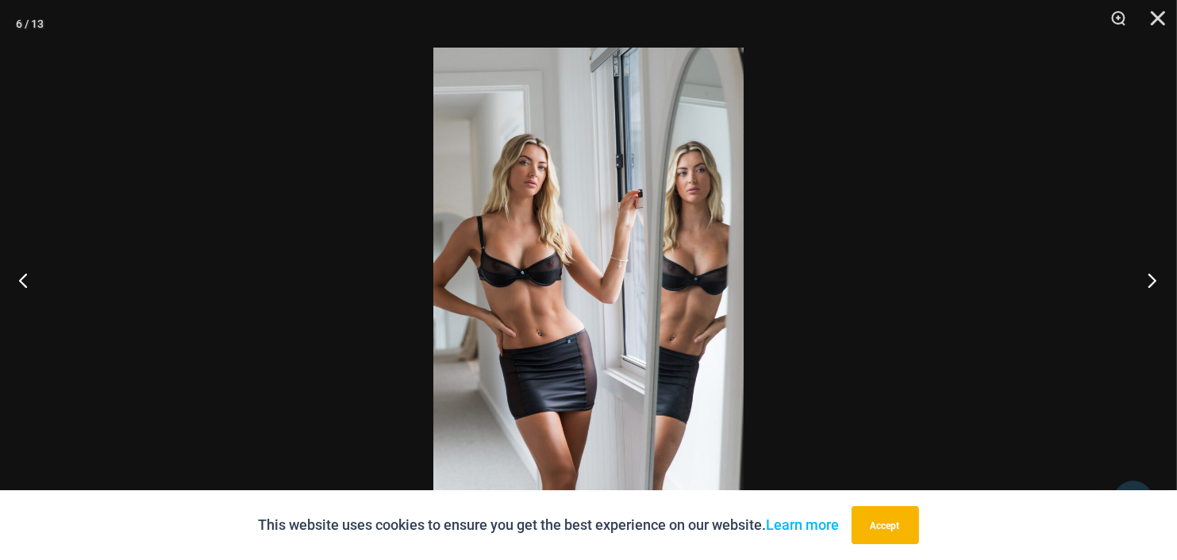
click at [1158, 278] on button "Next" at bounding box center [1147, 279] width 60 height 79
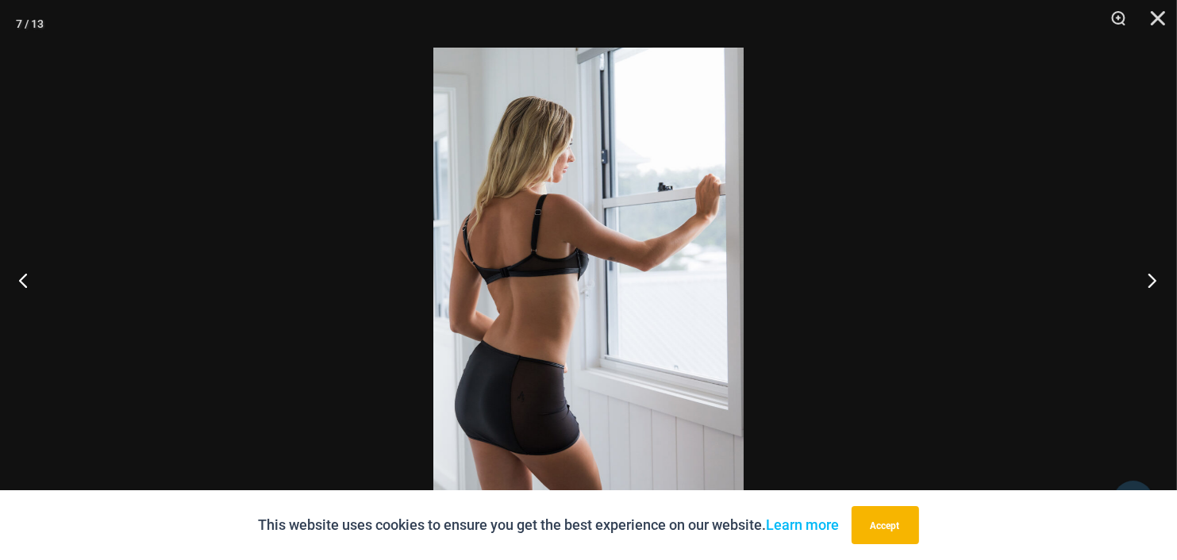
click at [1158, 278] on button "Next" at bounding box center [1147, 279] width 60 height 79
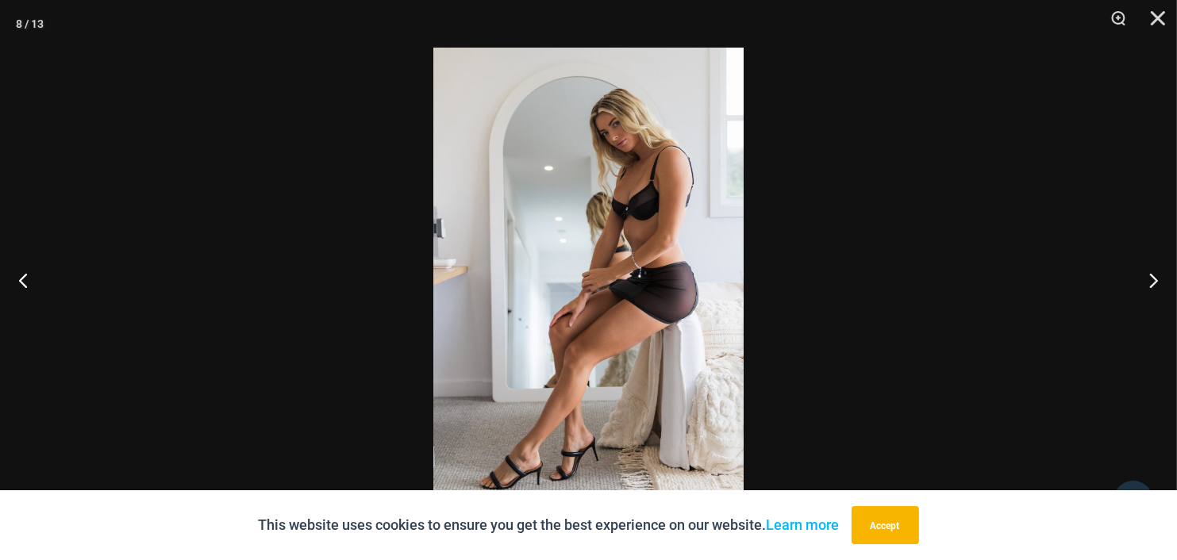
click at [679, 201] on img at bounding box center [588, 280] width 310 height 465
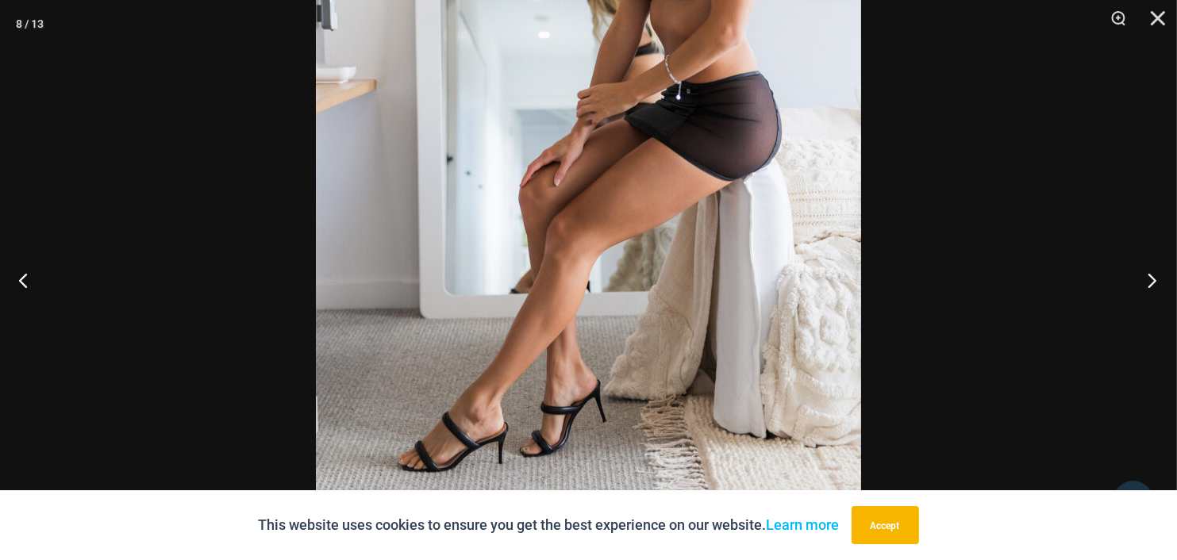
click at [1140, 274] on button "Next" at bounding box center [1147, 279] width 60 height 79
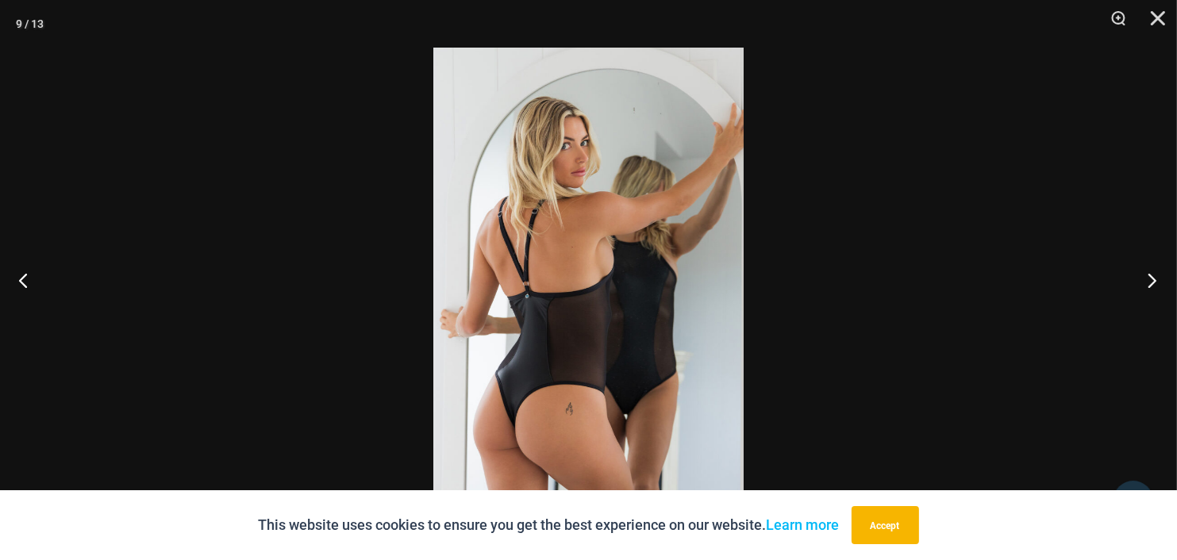
click at [1140, 274] on button "Next" at bounding box center [1147, 279] width 60 height 79
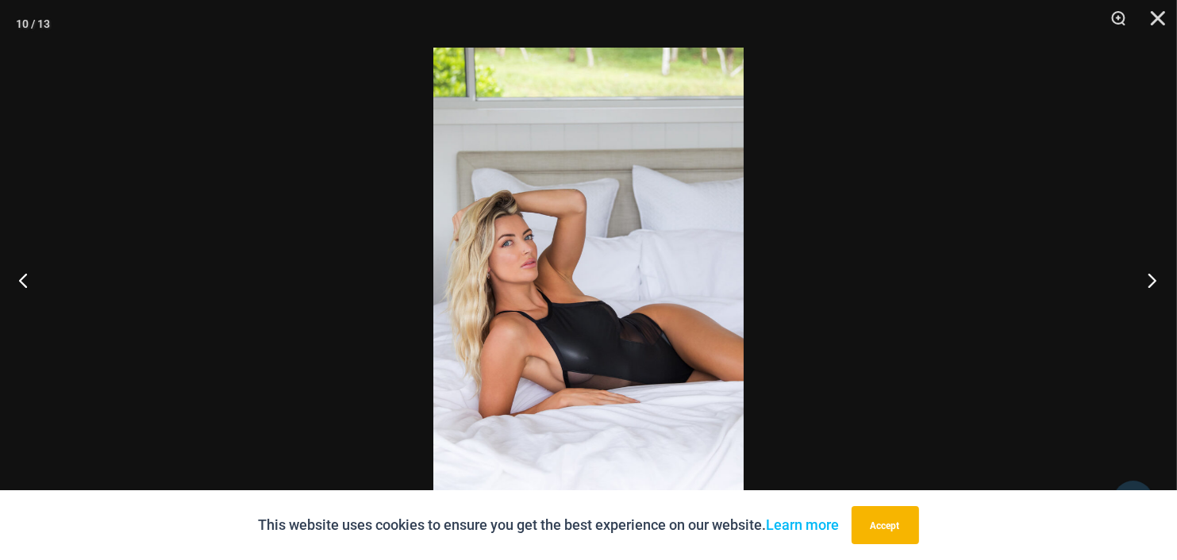
click at [1140, 274] on button "Next" at bounding box center [1147, 279] width 60 height 79
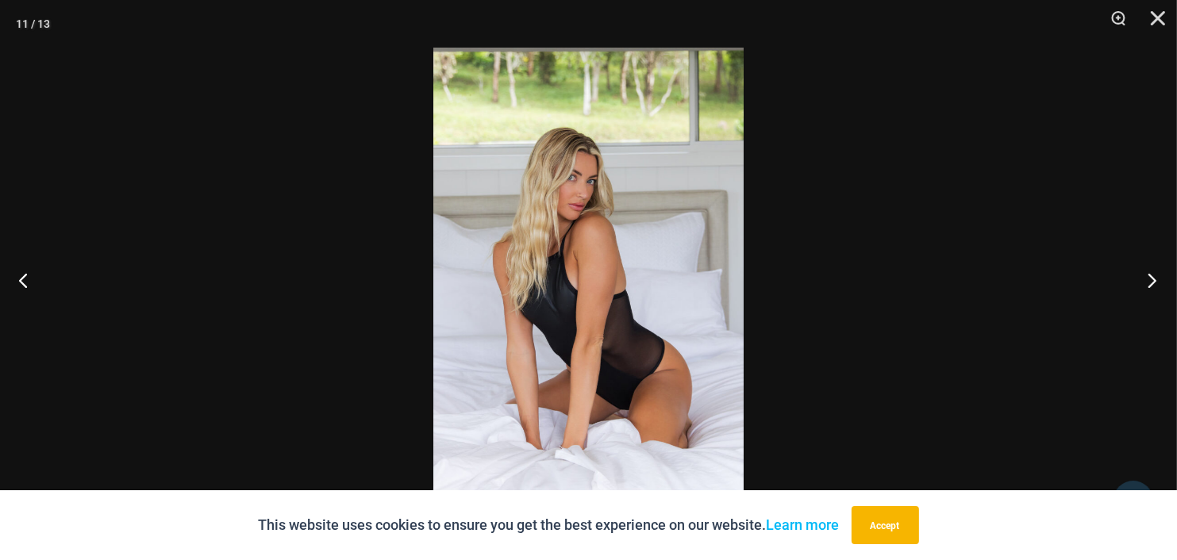
click at [1140, 274] on button "Next" at bounding box center [1147, 279] width 60 height 79
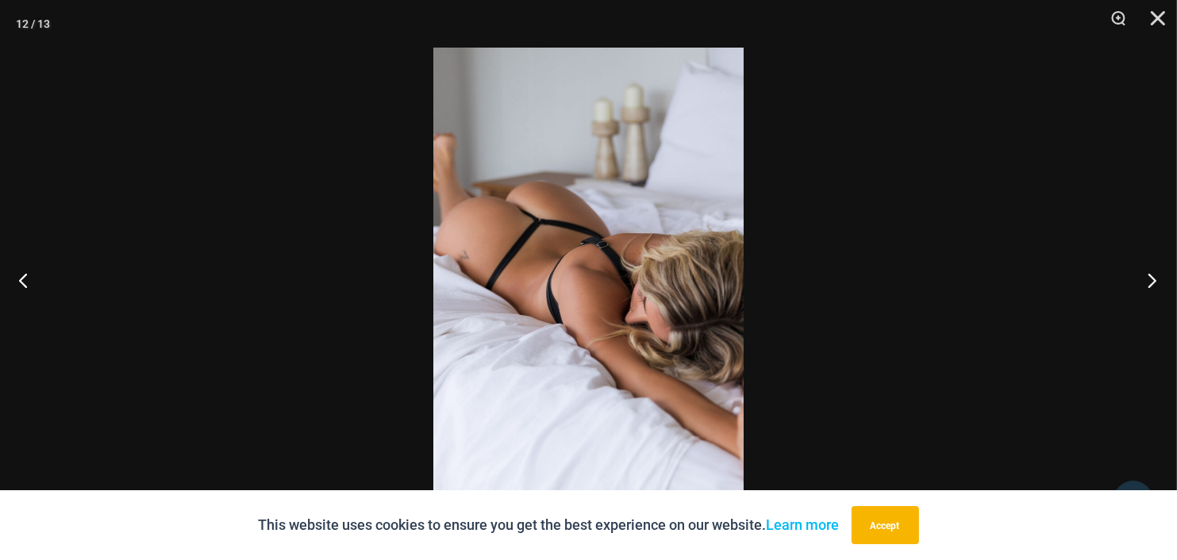
click at [1140, 274] on button "Next" at bounding box center [1147, 279] width 60 height 79
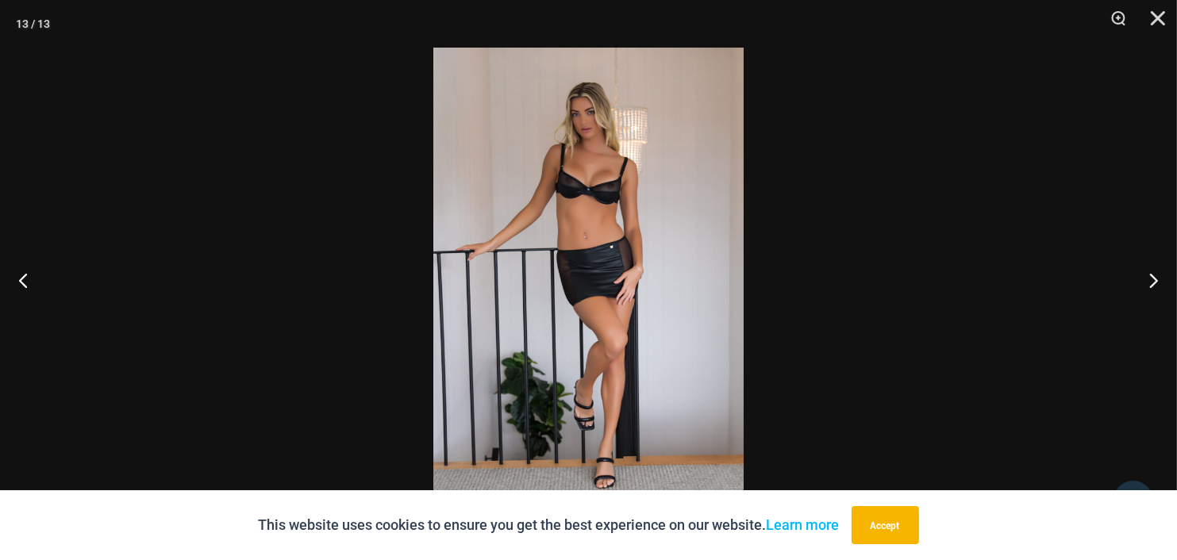
click at [646, 174] on img at bounding box center [588, 280] width 310 height 465
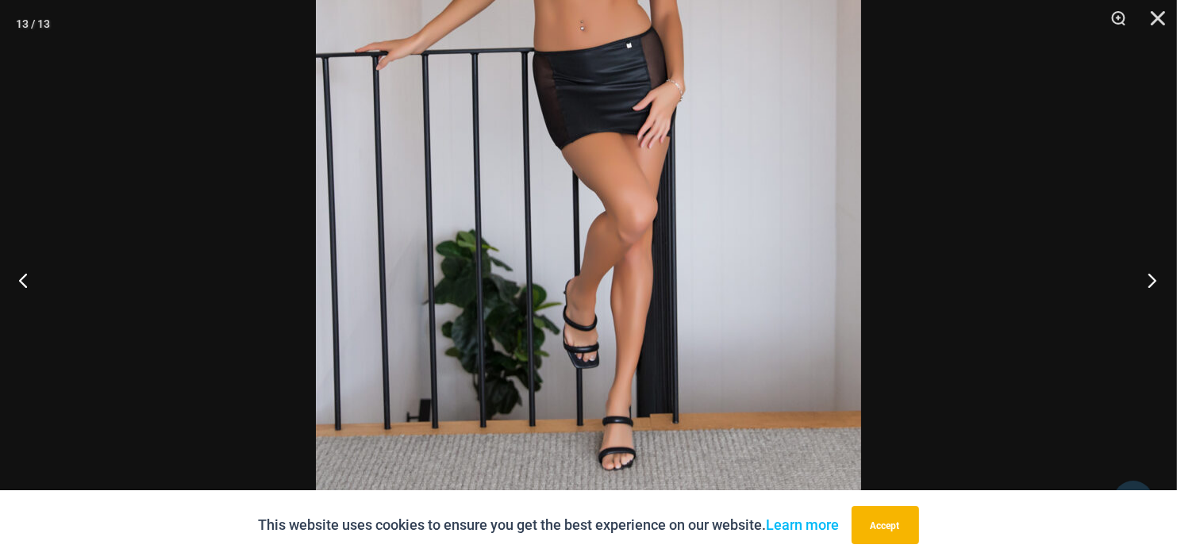
click at [1140, 280] on button "Next" at bounding box center [1147, 279] width 60 height 79
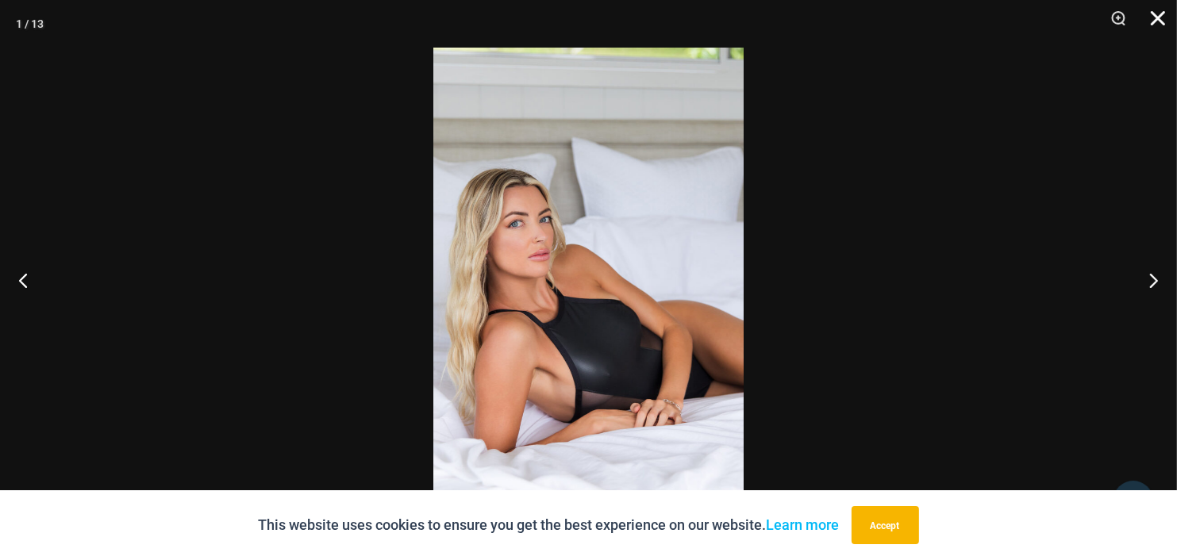
click at [1156, 32] on button "Close" at bounding box center [1153, 24] width 40 height 48
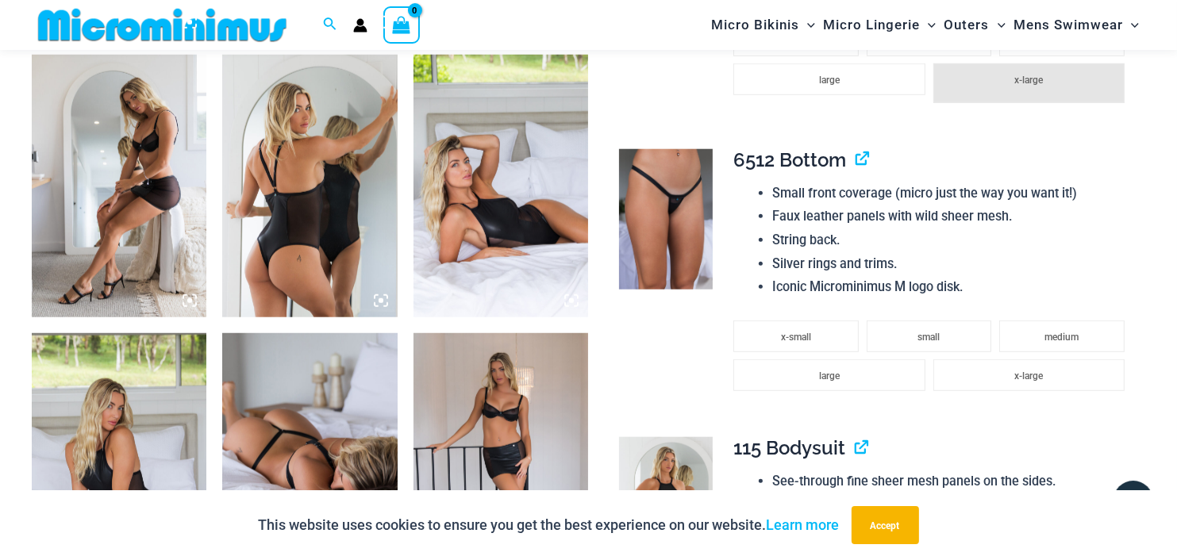
scroll to position [1508, 0]
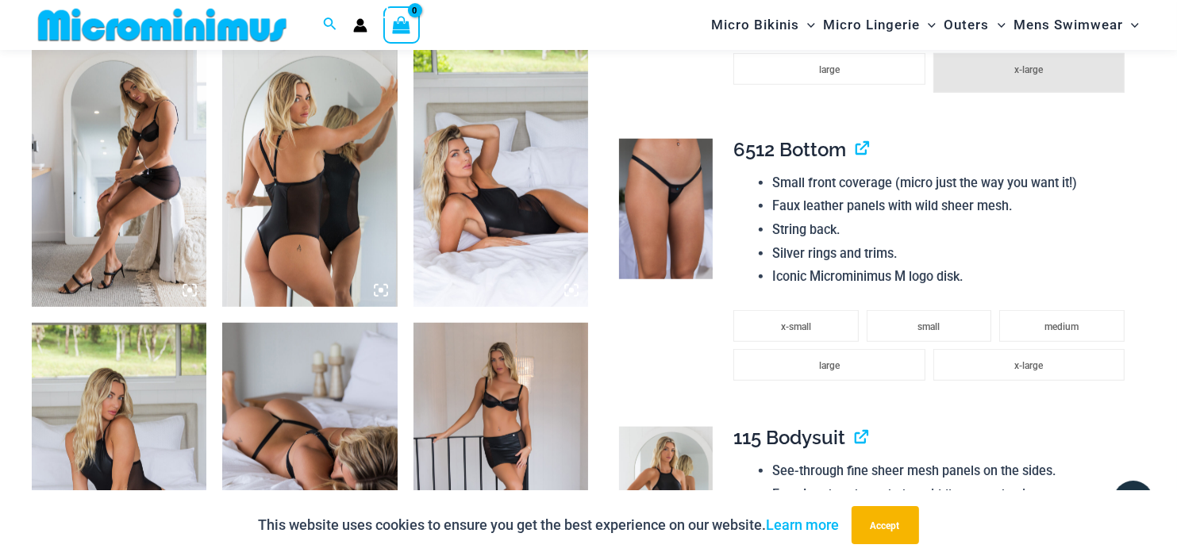
drag, startPoint x: 851, startPoint y: 167, endPoint x: 853, endPoint y: 175, distance: 8.3
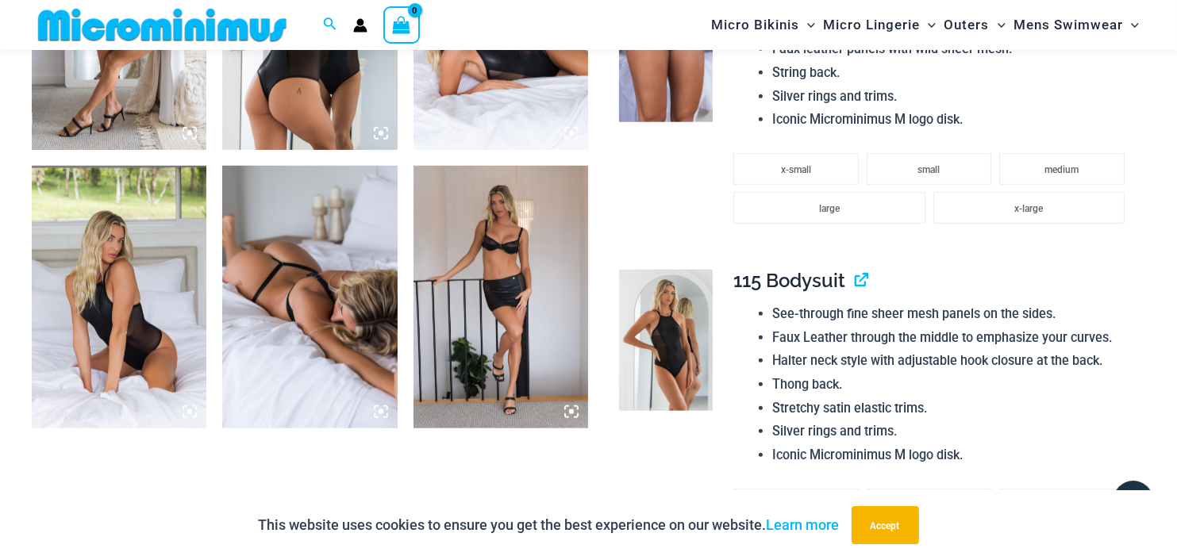
scroll to position [1667, 0]
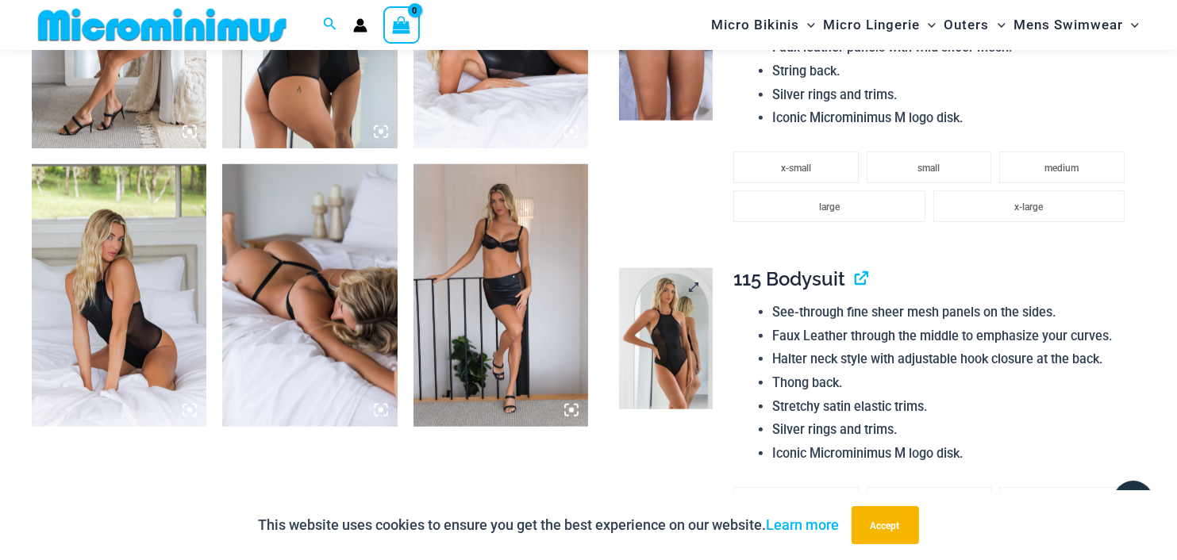
click at [664, 321] on img at bounding box center [666, 338] width 94 height 141
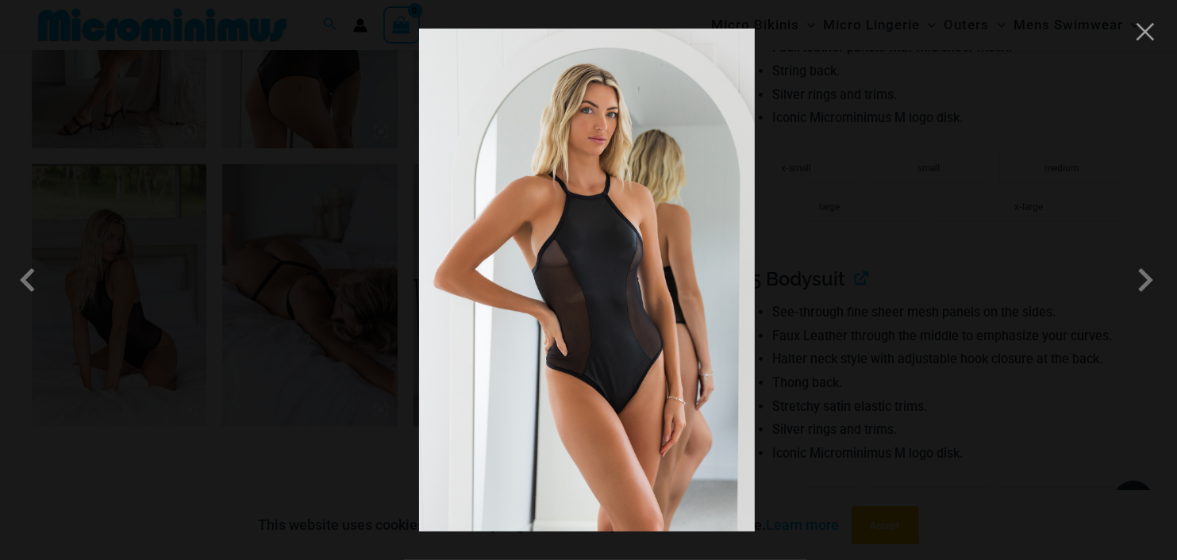
click at [728, 87] on img at bounding box center [587, 280] width 336 height 503
click at [1152, 24] on button "Close" at bounding box center [1145, 32] width 24 height 24
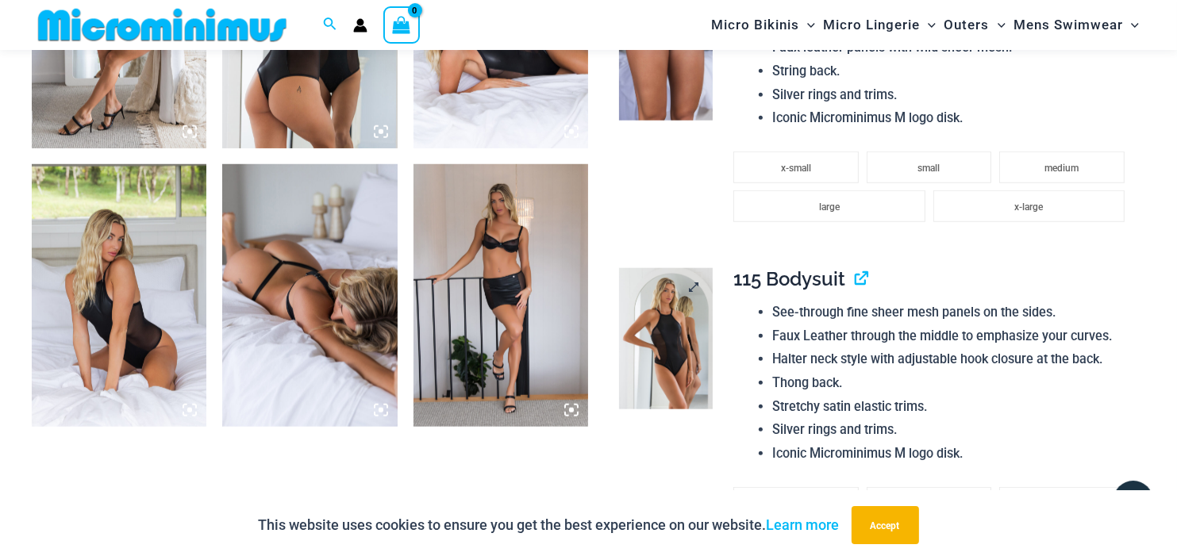
click at [692, 283] on link at bounding box center [666, 338] width 94 height 141
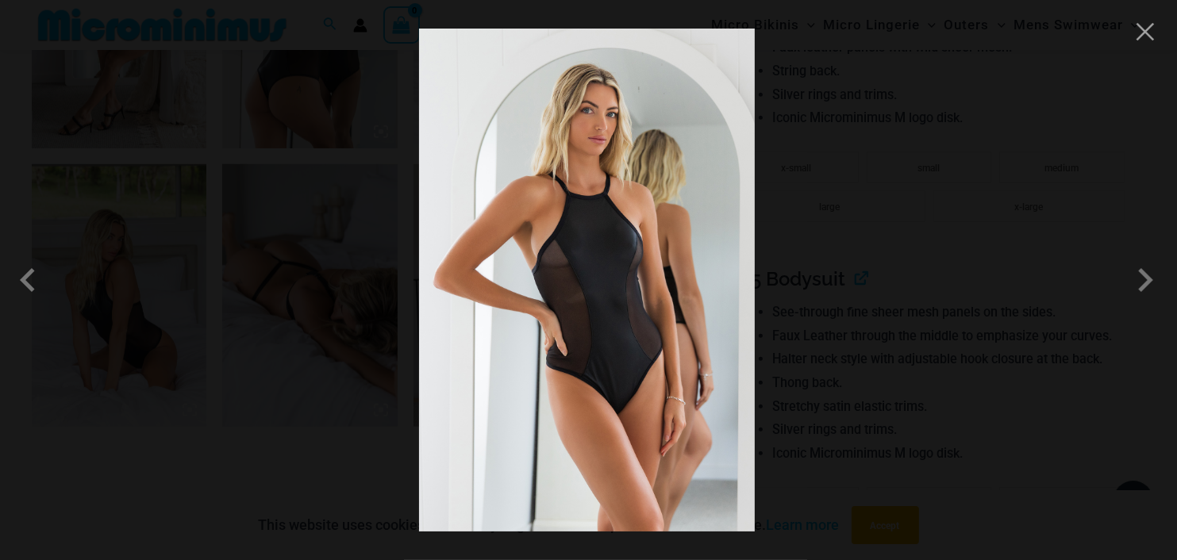
click at [692, 283] on img at bounding box center [587, 280] width 336 height 503
click at [1146, 42] on button "Close" at bounding box center [1145, 32] width 24 height 24
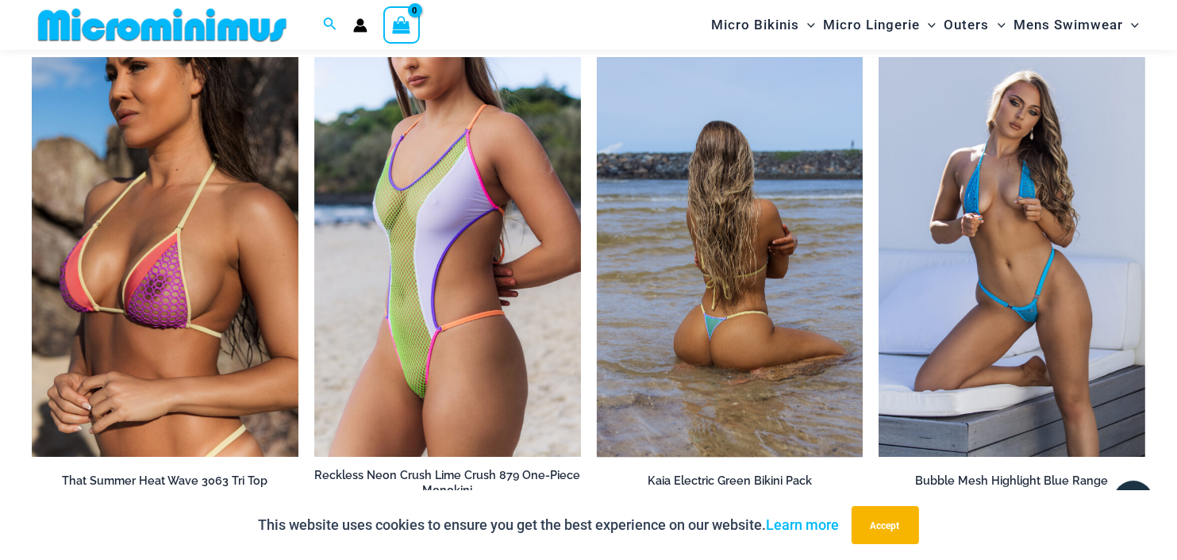
scroll to position [3889, 0]
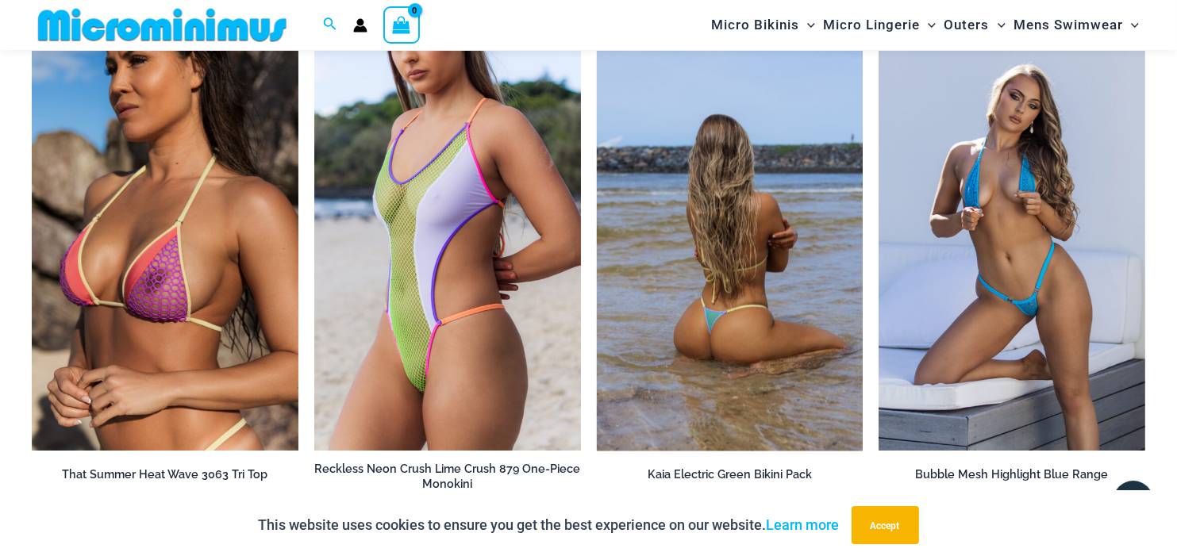
click at [610, 229] on img at bounding box center [730, 251] width 267 height 400
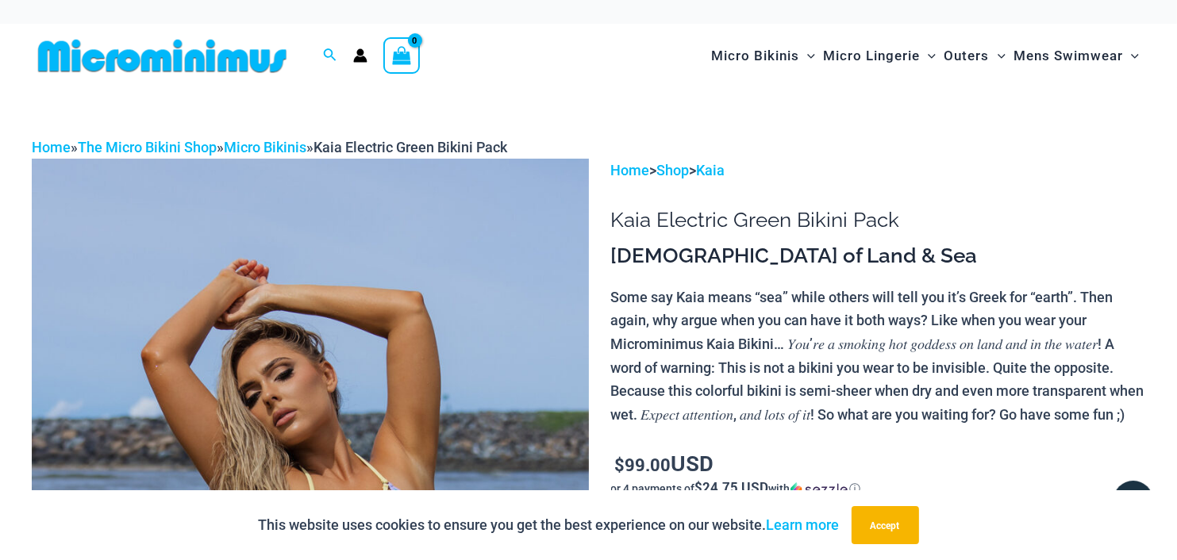
click at [611, 244] on h3 "[DEMOGRAPHIC_DATA] of Land & Sea" at bounding box center [878, 256] width 534 height 27
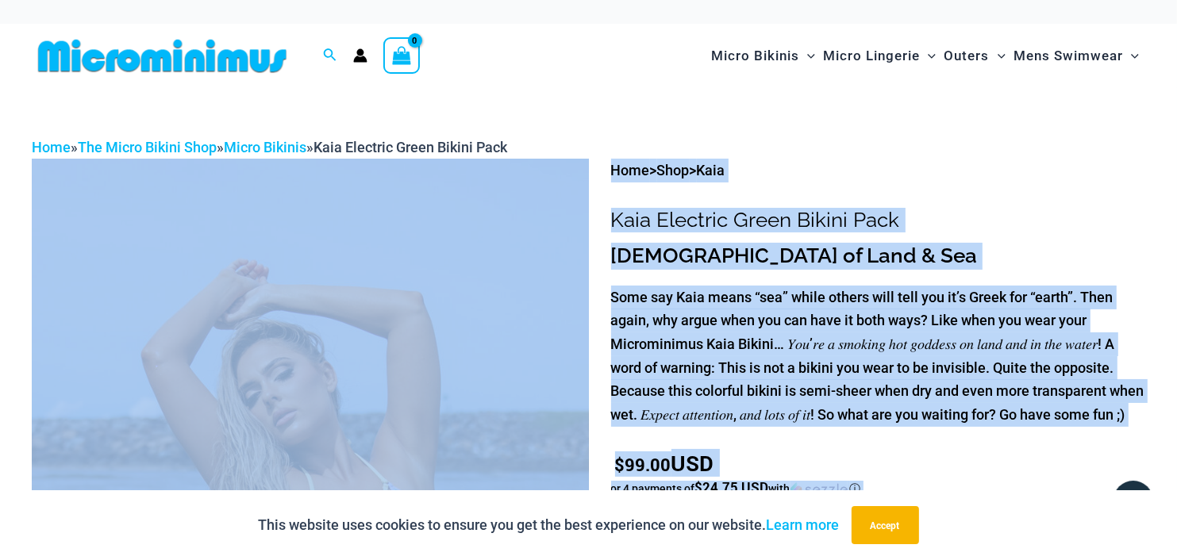
drag, startPoint x: 610, startPoint y: 239, endPoint x: 575, endPoint y: 258, distance: 39.8
drag, startPoint x: 575, startPoint y: 252, endPoint x: 598, endPoint y: 244, distance: 24.3
